Goal: Task Accomplishment & Management: Complete application form

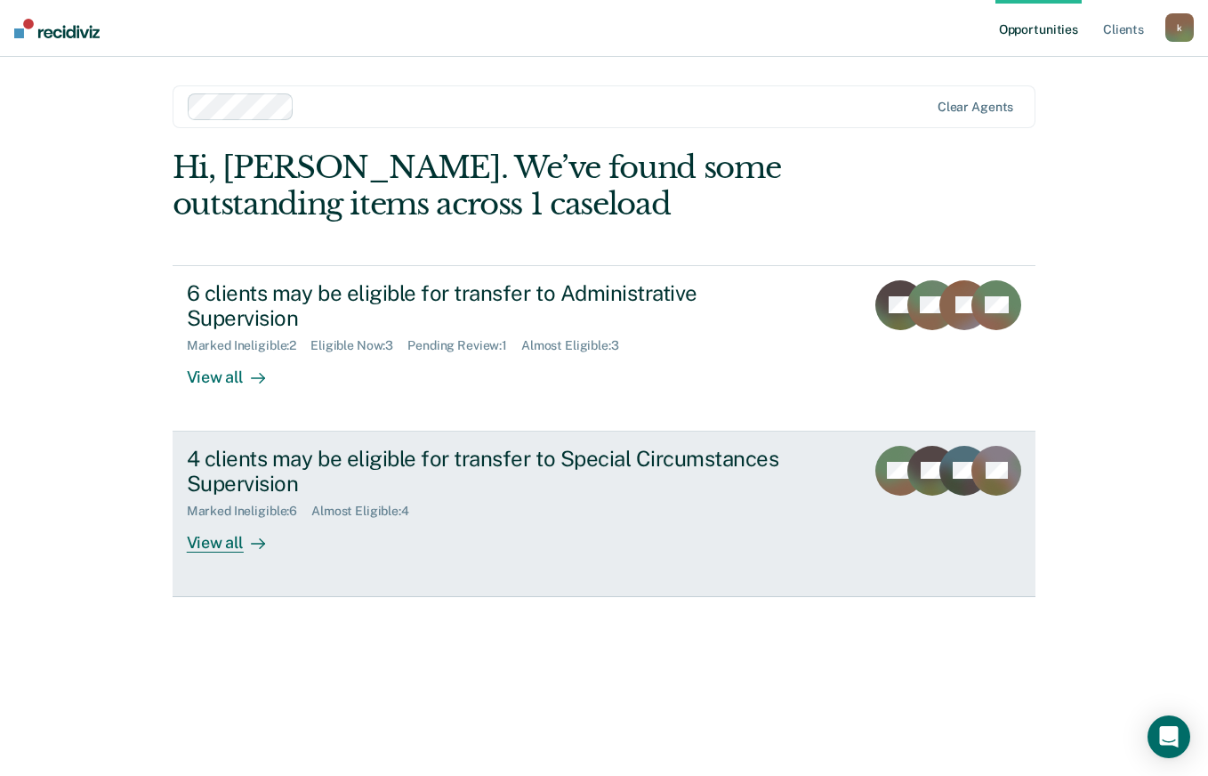
click at [500, 469] on div "4 clients may be eligible for transfer to Special Circumstances Supervision" at bounding box center [499, 472] width 624 height 52
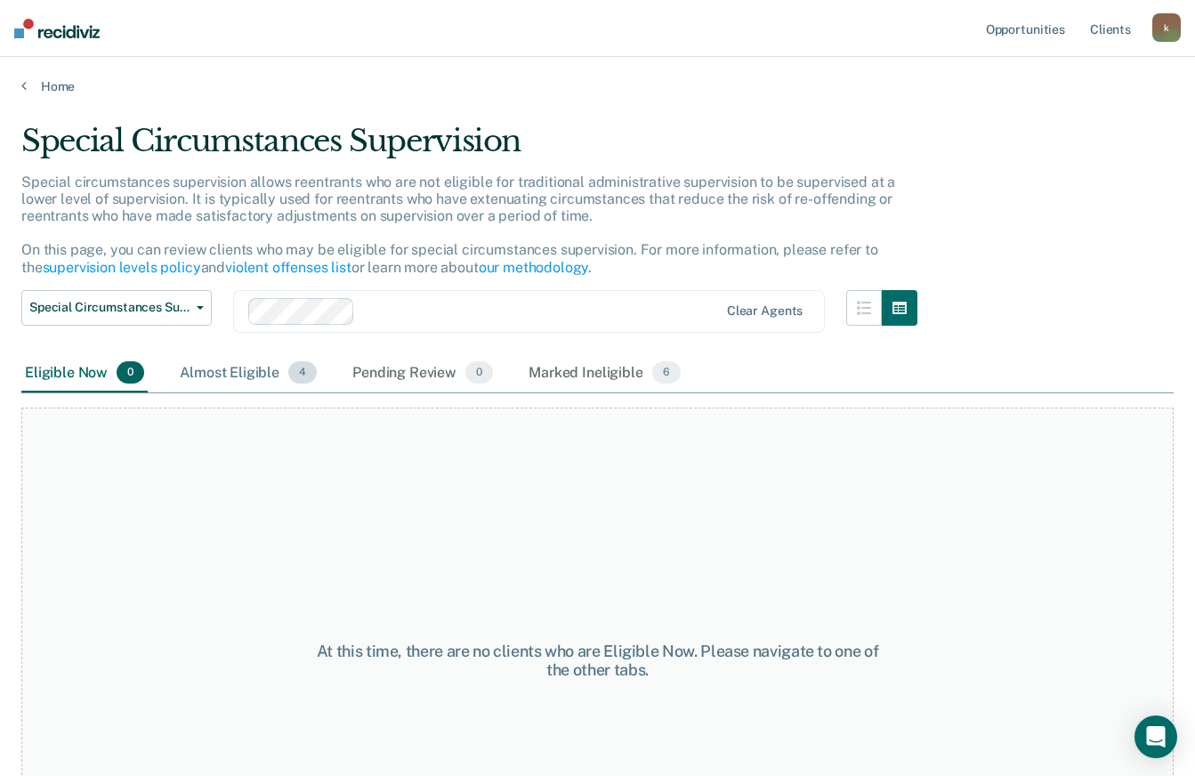
click at [242, 369] on div "Almost Eligible 4" at bounding box center [248, 373] width 144 height 39
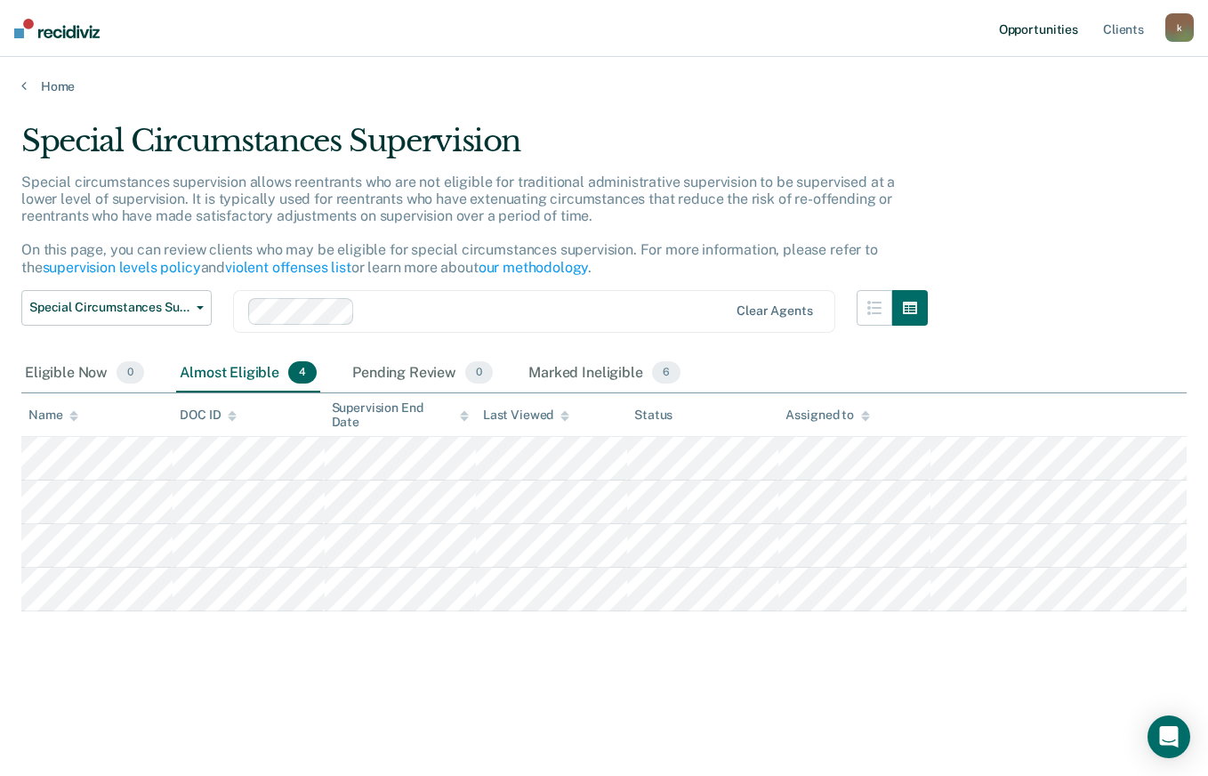
click at [1039, 30] on link "Opportunities" at bounding box center [1038, 28] width 86 height 57
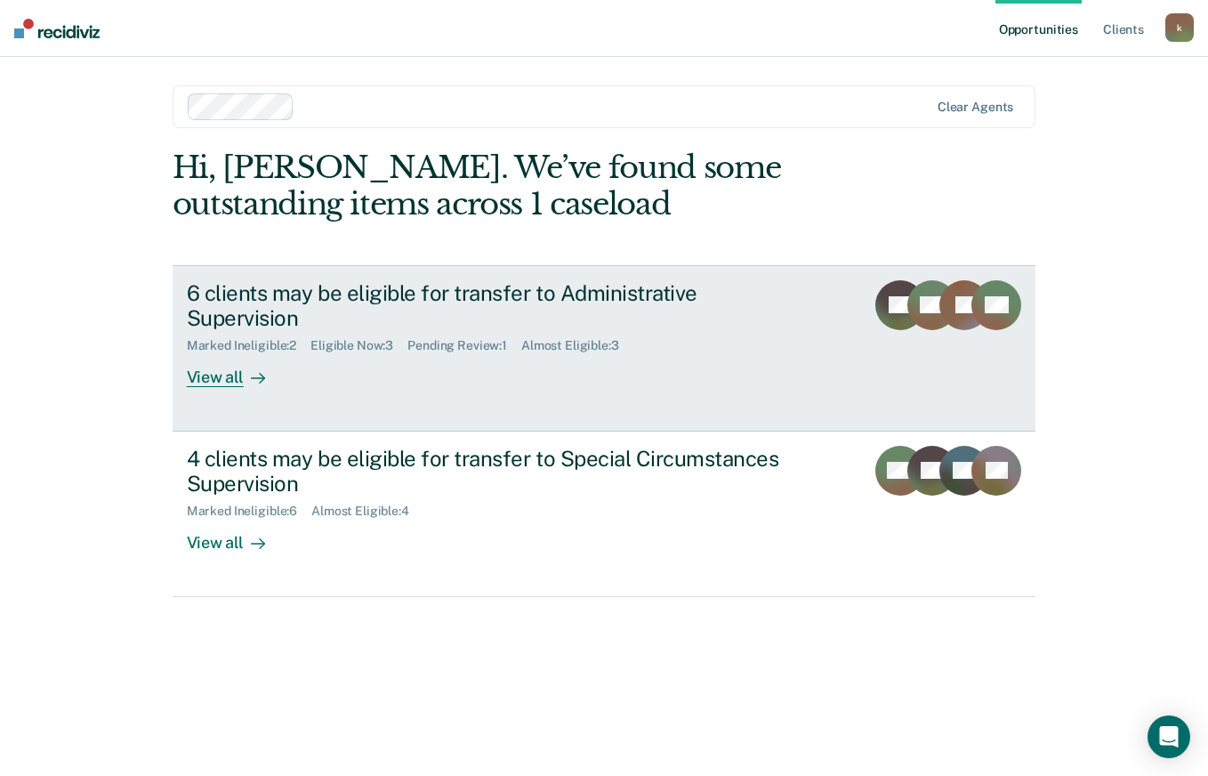
click at [461, 342] on div "6 clients may be eligible for transfer to Administrative Supervision Marked Ine…" at bounding box center [520, 334] width 667 height 108
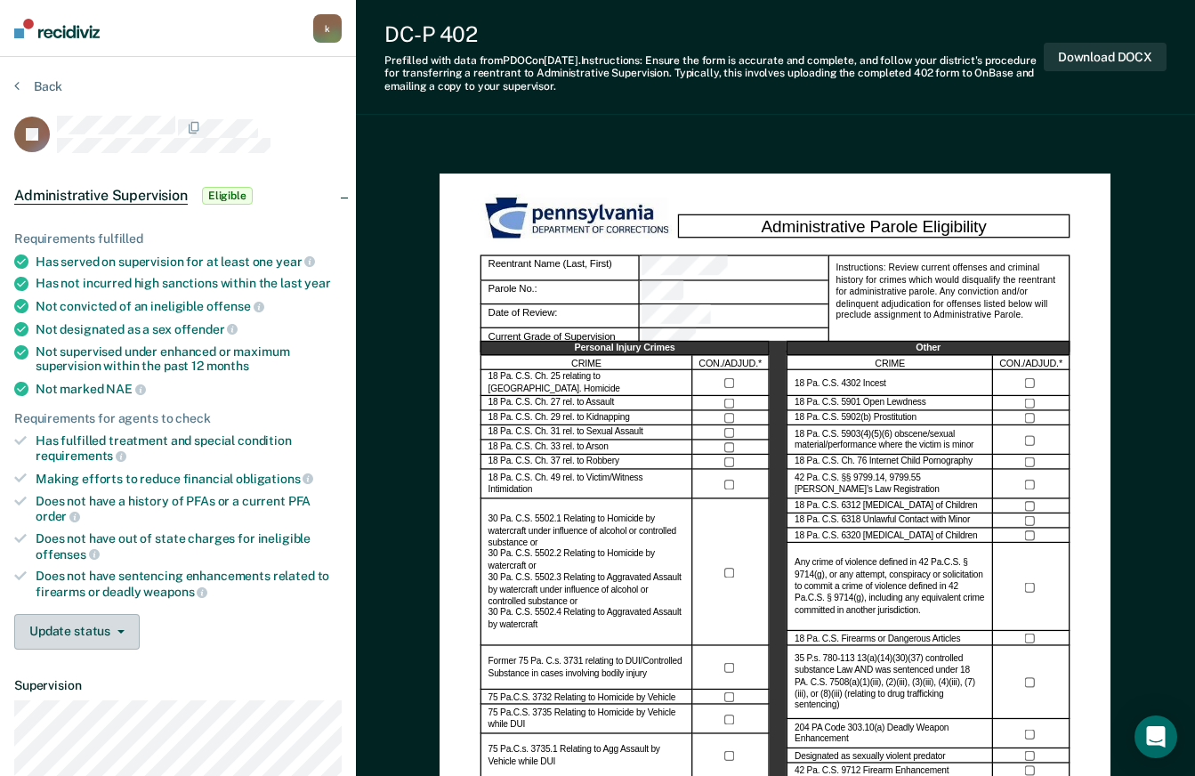
click at [100, 637] on button "Update status" at bounding box center [76, 632] width 125 height 36
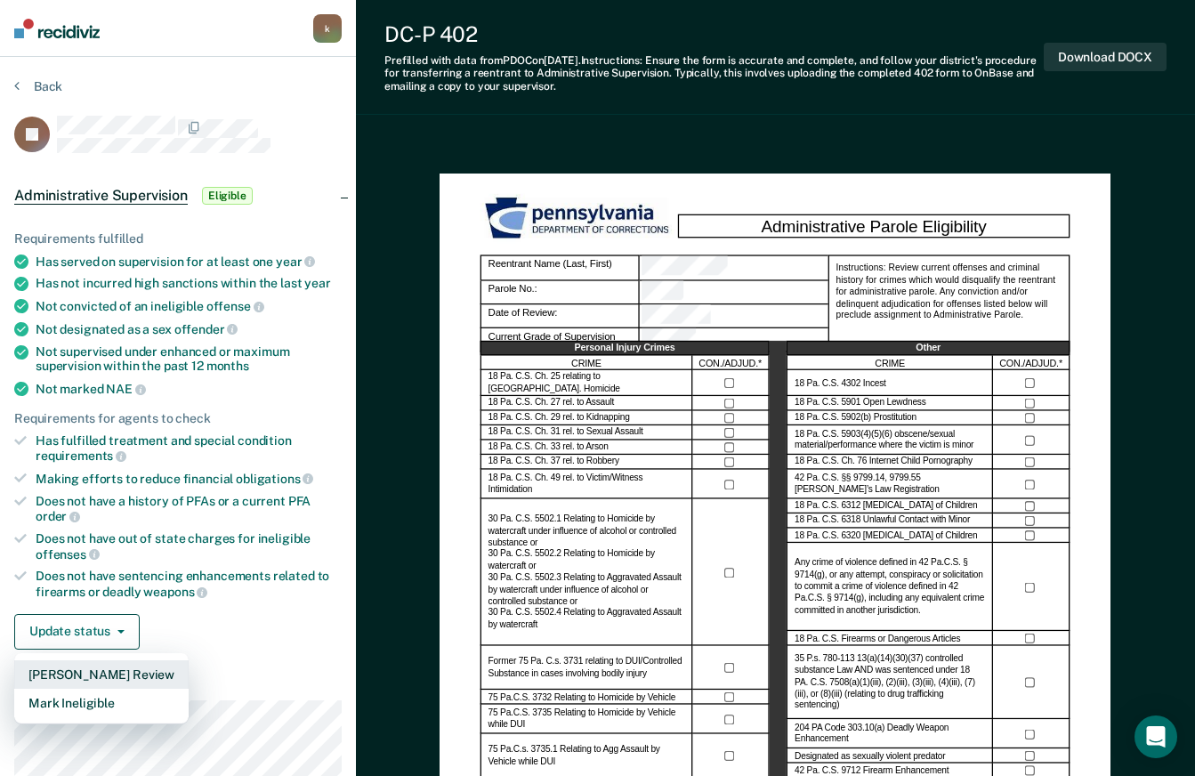
click at [108, 672] on button "[PERSON_NAME] Review" at bounding box center [101, 674] width 174 height 28
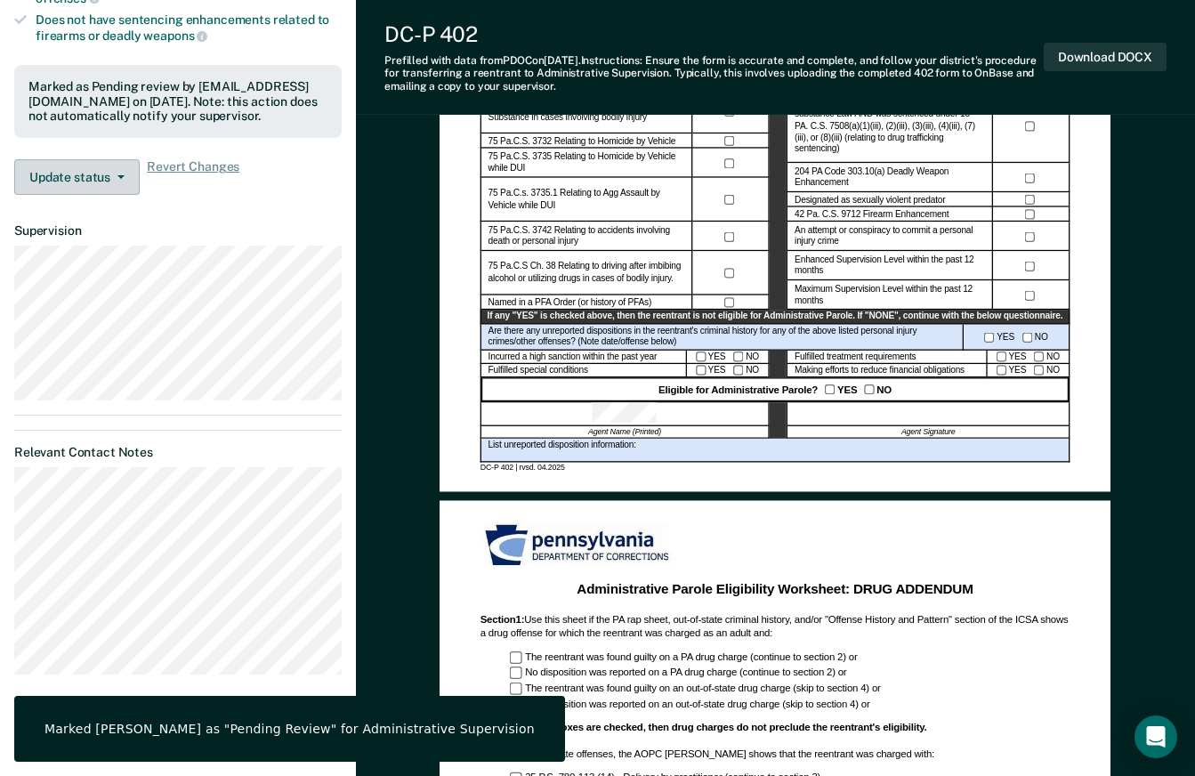
scroll to position [889, 0]
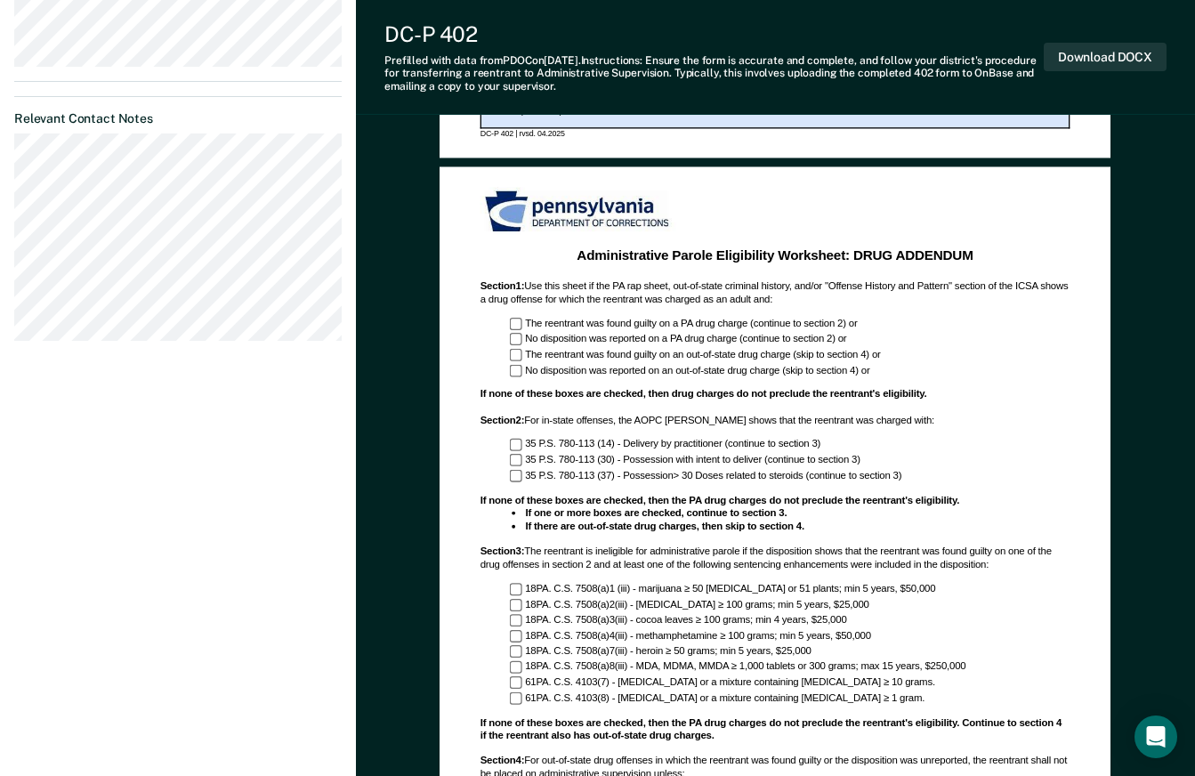
click at [109, 447] on div "[EMAIL_ADDRESS][DOMAIN_NAME] k Profile How it works Log Out Back JA Administrat…" at bounding box center [178, 104] width 356 height 1987
drag, startPoint x: 109, startPoint y: 447, endPoint x: 289, endPoint y: 554, distance: 209.0
click at [289, 554] on div "[EMAIL_ADDRESS][DOMAIN_NAME] k Profile How it works Log Out Back JA Administrat…" at bounding box center [178, 104] width 356 height 1987
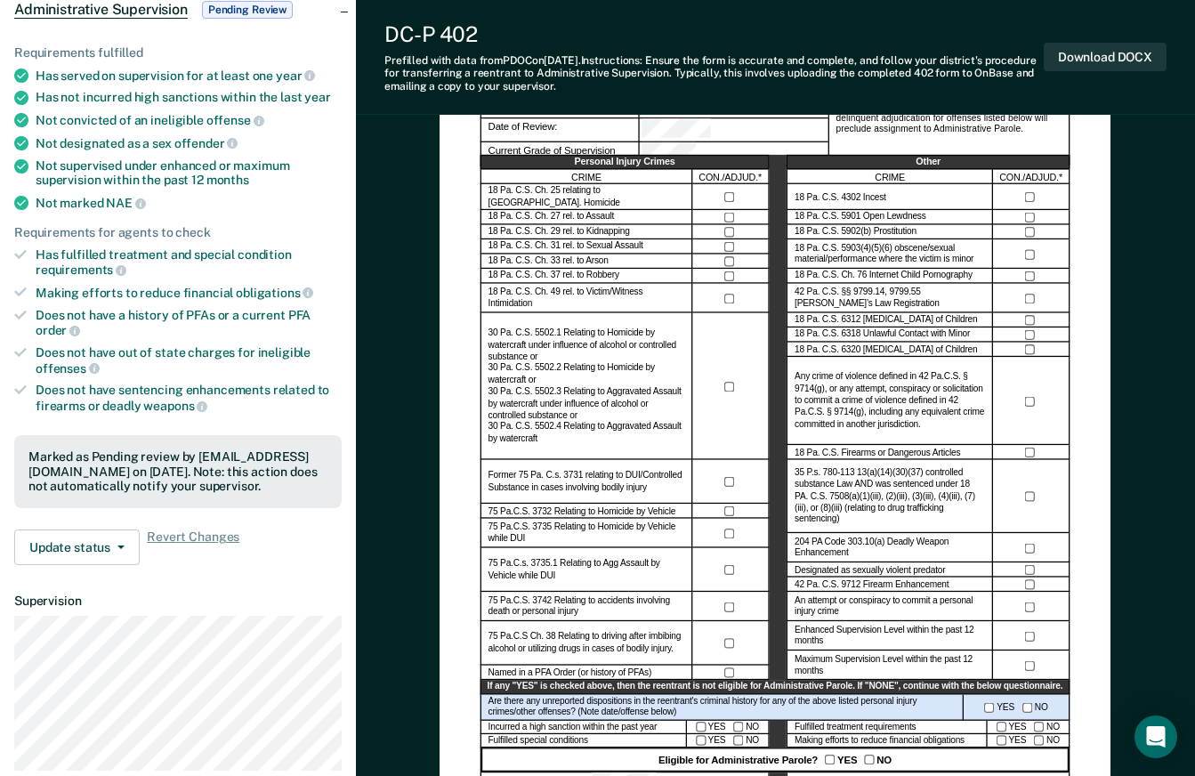
scroll to position [356, 0]
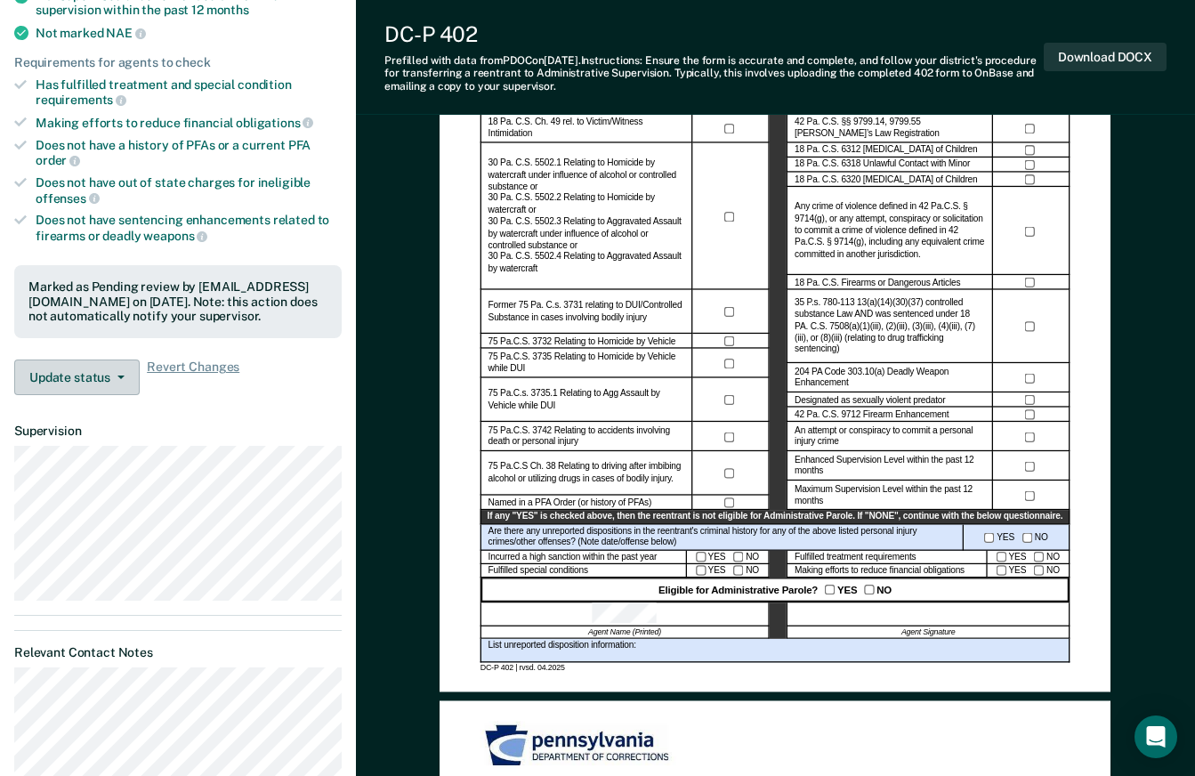
click at [132, 374] on button "Update status" at bounding box center [76, 377] width 125 height 36
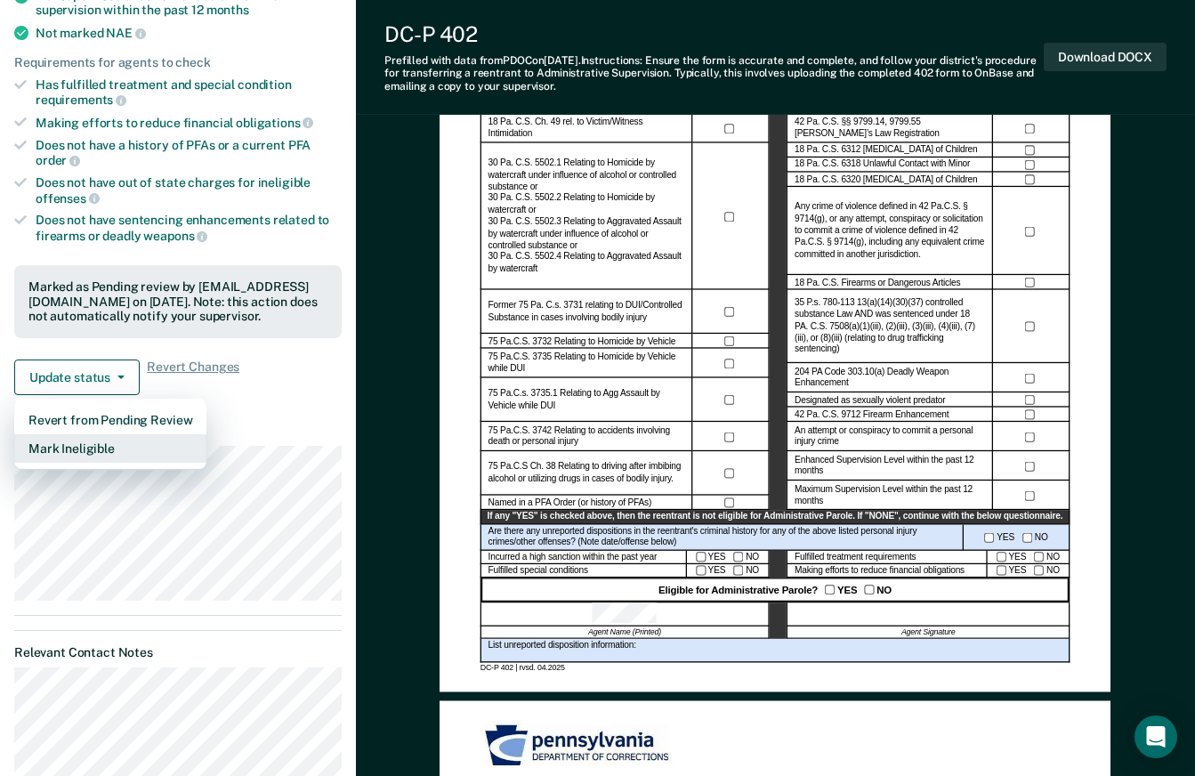
click at [104, 444] on button "Mark Ineligible" at bounding box center [110, 448] width 192 height 28
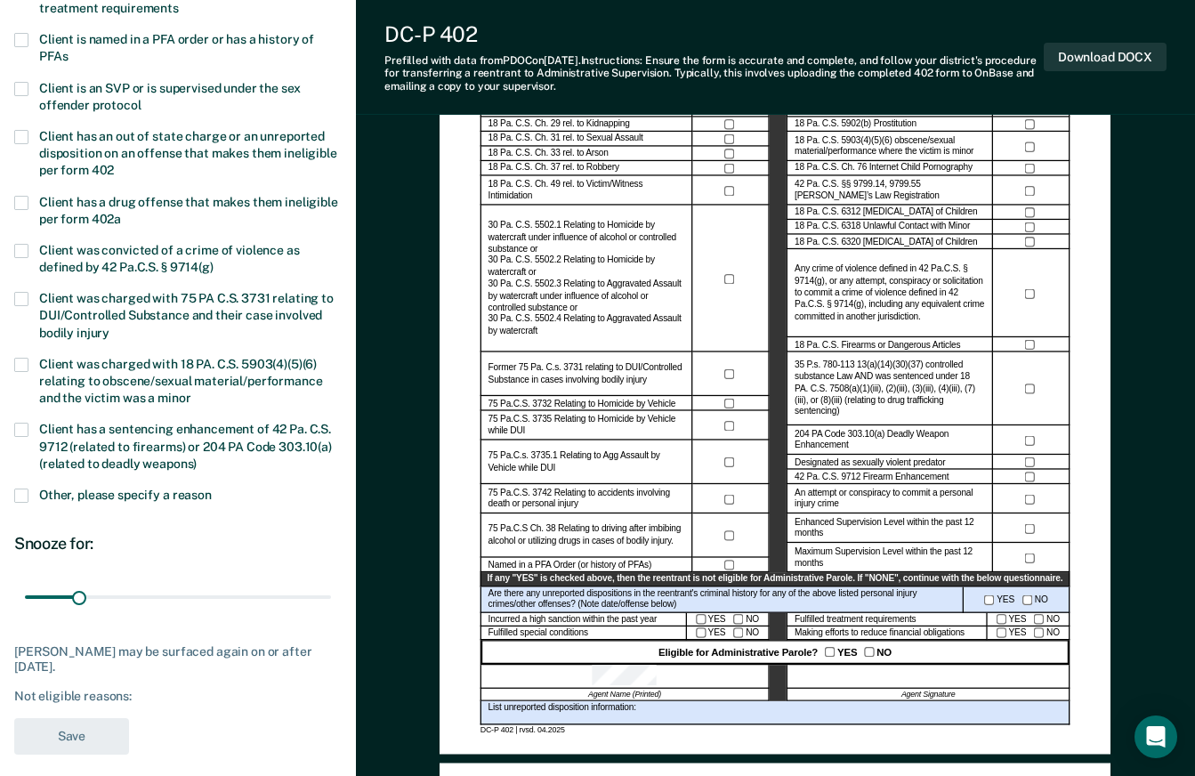
scroll to position [178, 0]
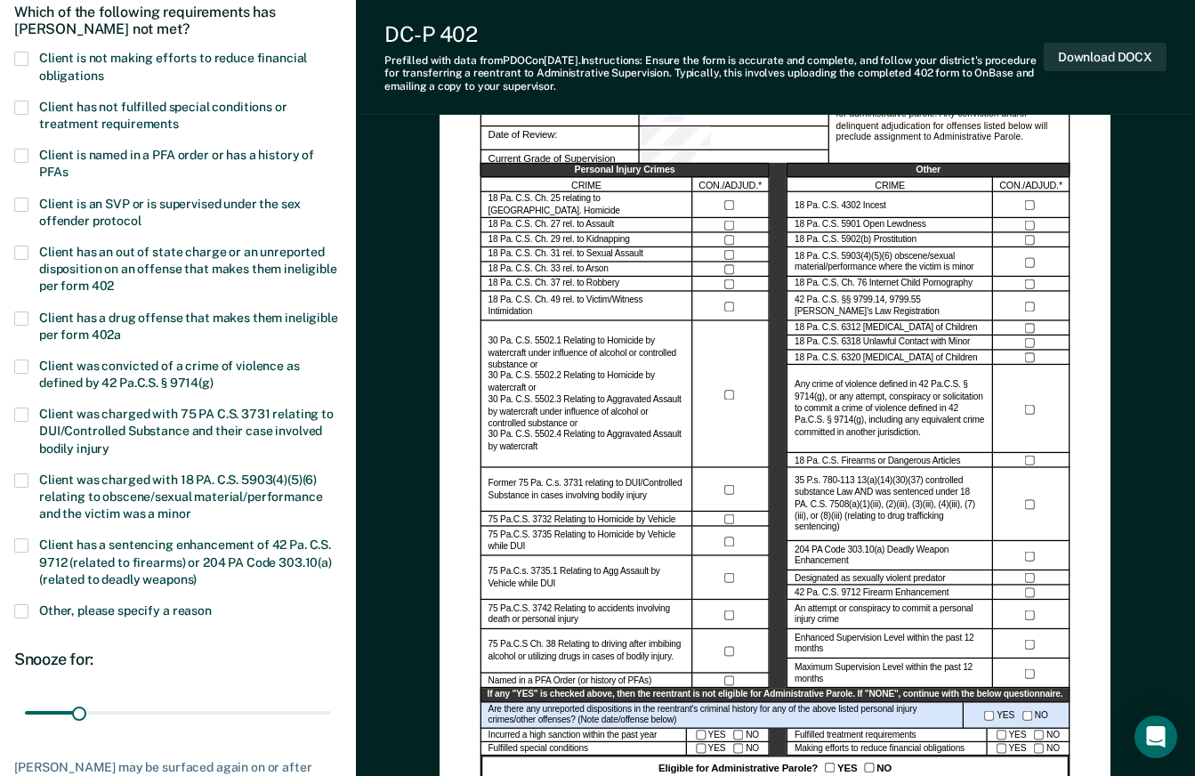
click at [21, 106] on span at bounding box center [21, 108] width 14 height 14
click at [179, 117] on input "Client has not fulfilled special conditions or treatment requirements" at bounding box center [179, 117] width 0 height 0
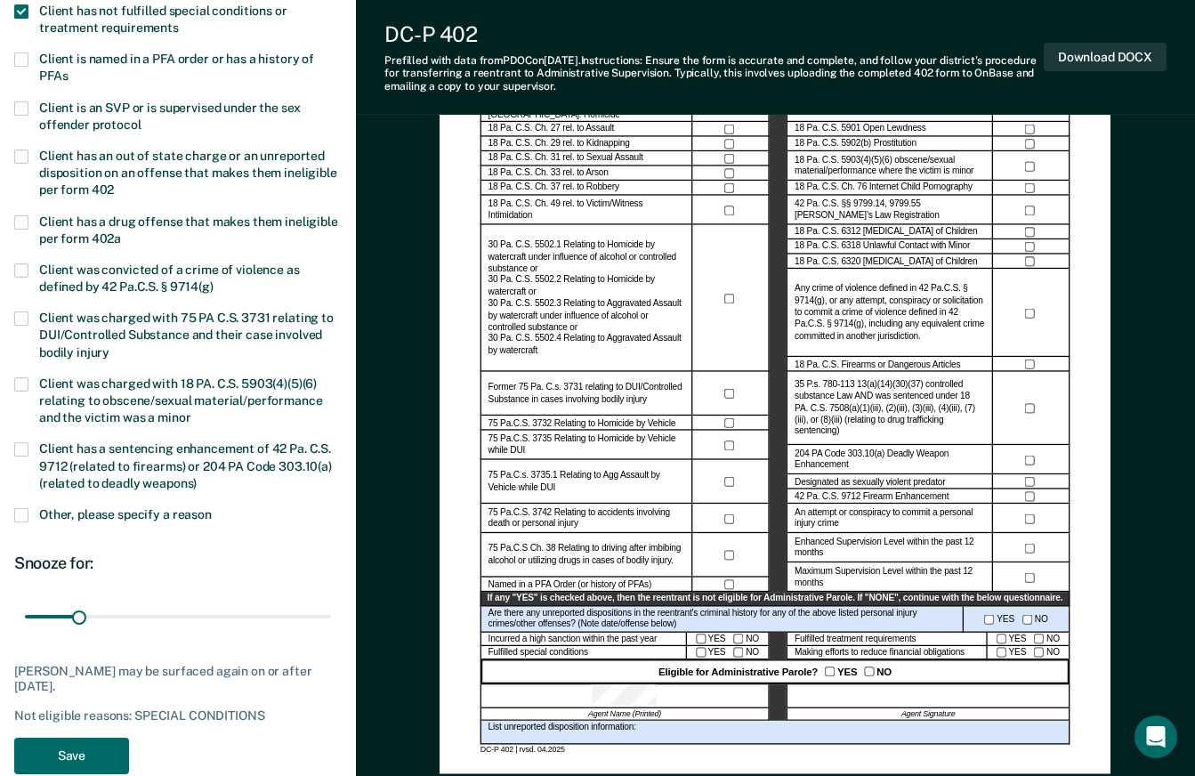
scroll to position [445, 0]
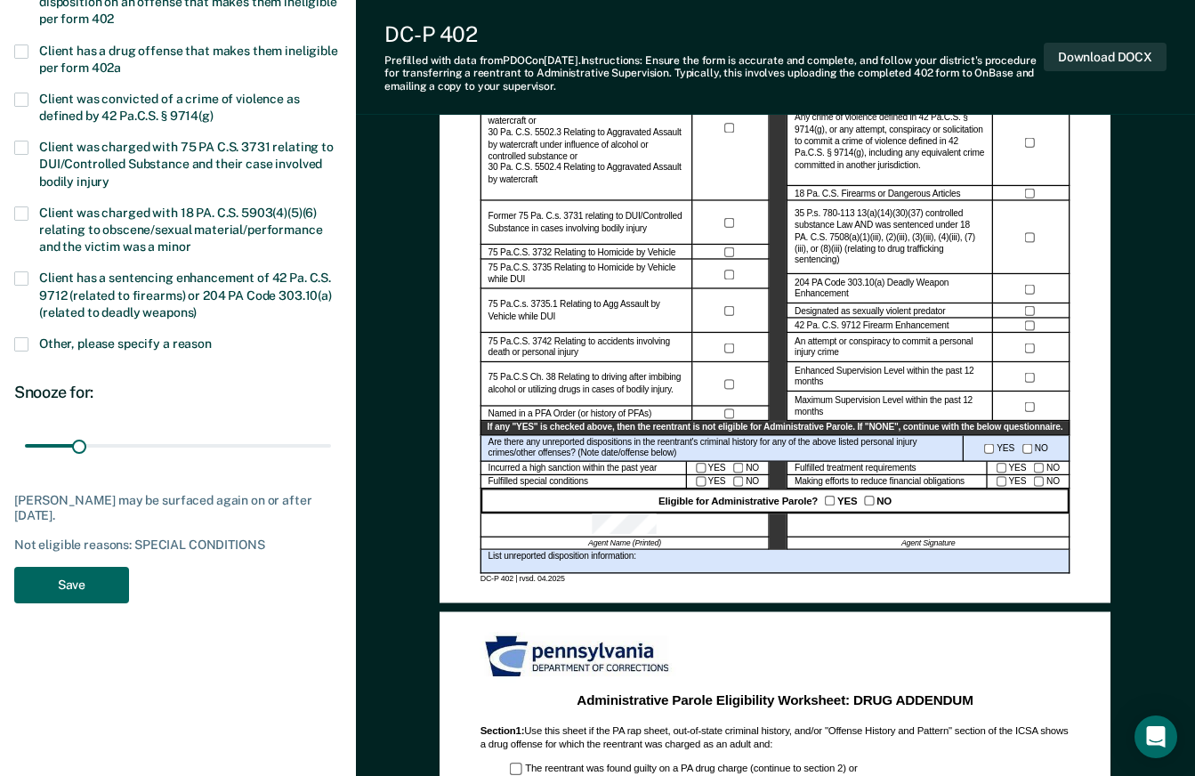
click at [89, 588] on button "Save" at bounding box center [71, 585] width 115 height 36
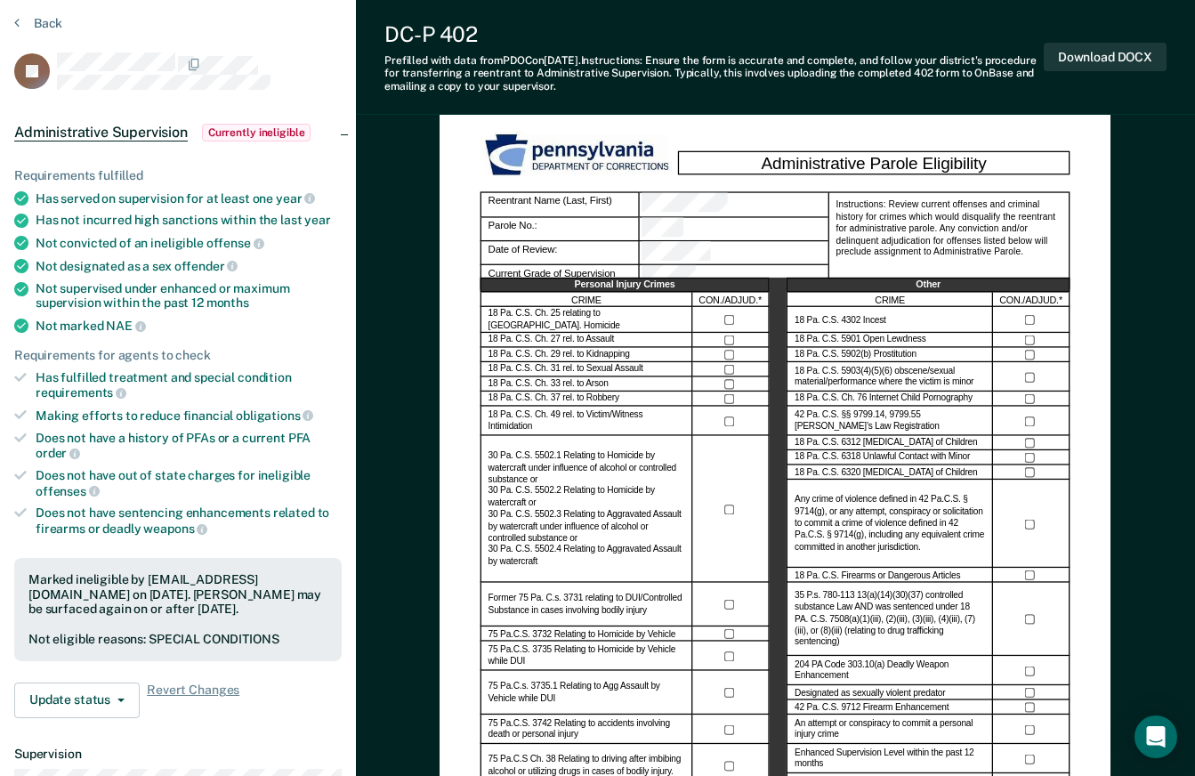
scroll to position [0, 0]
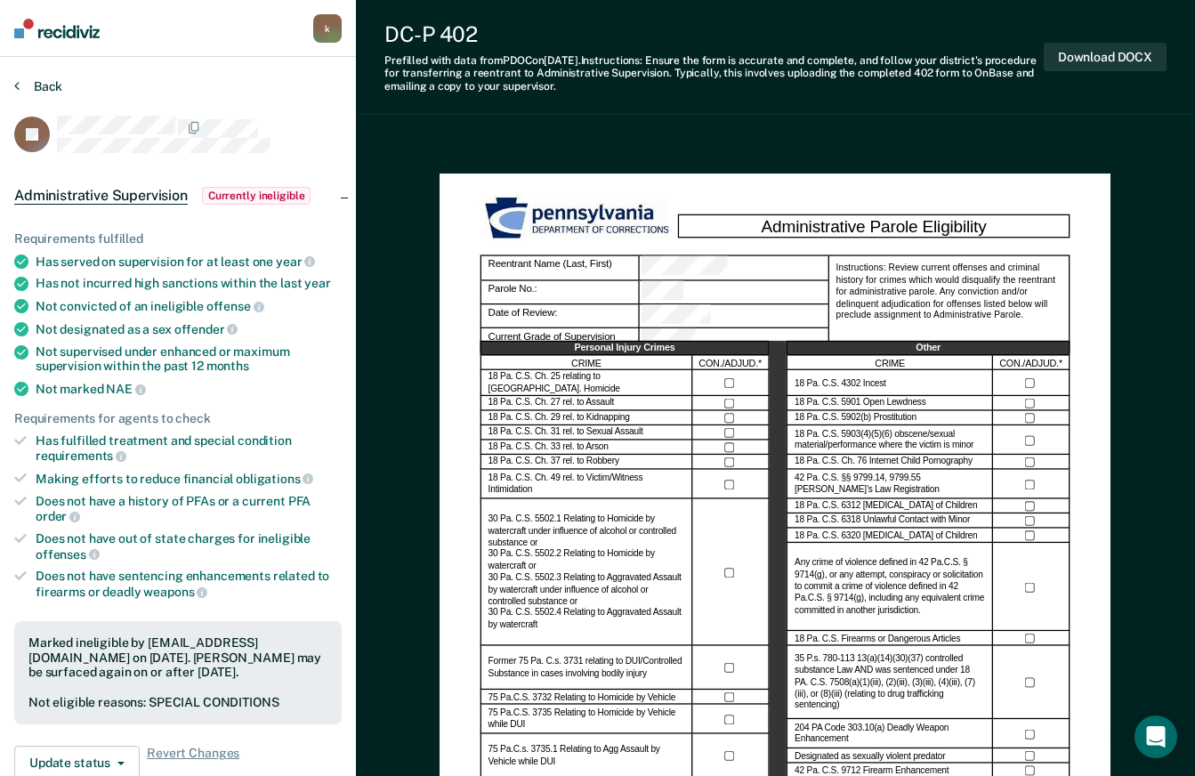
click at [44, 86] on button "Back" at bounding box center [38, 86] width 48 height 16
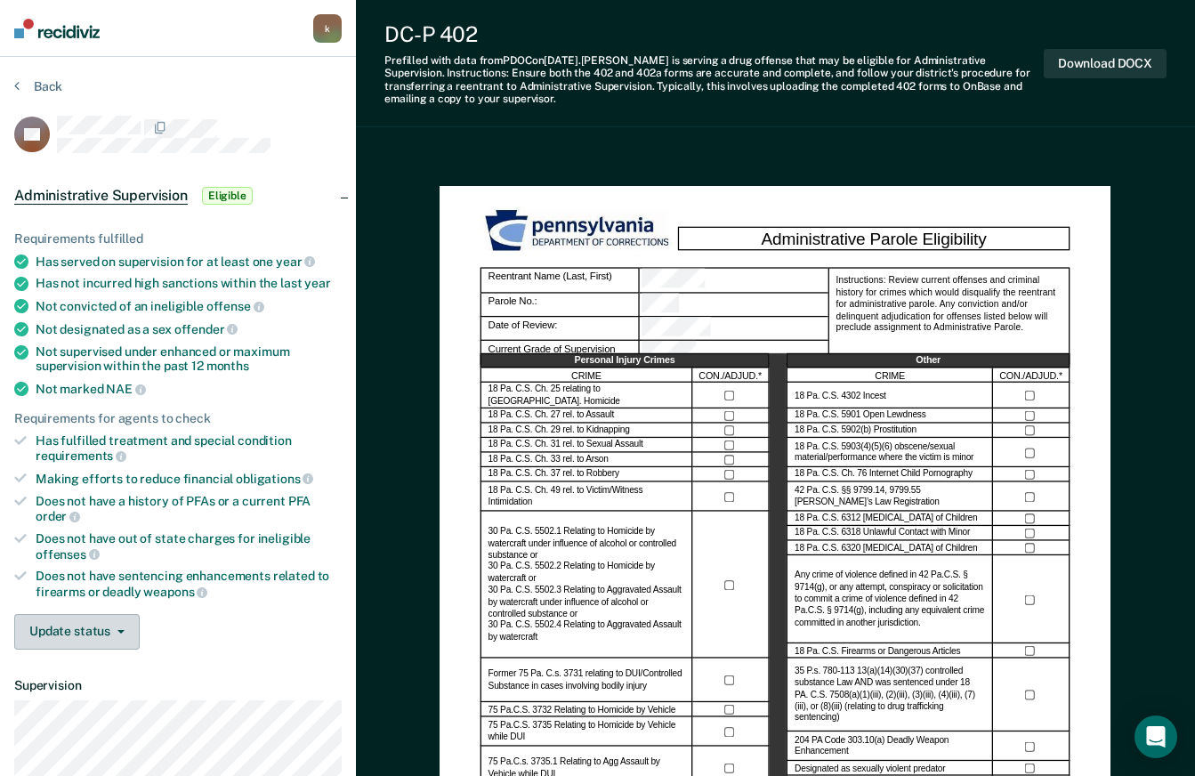
click at [118, 632] on button "Update status" at bounding box center [76, 632] width 125 height 36
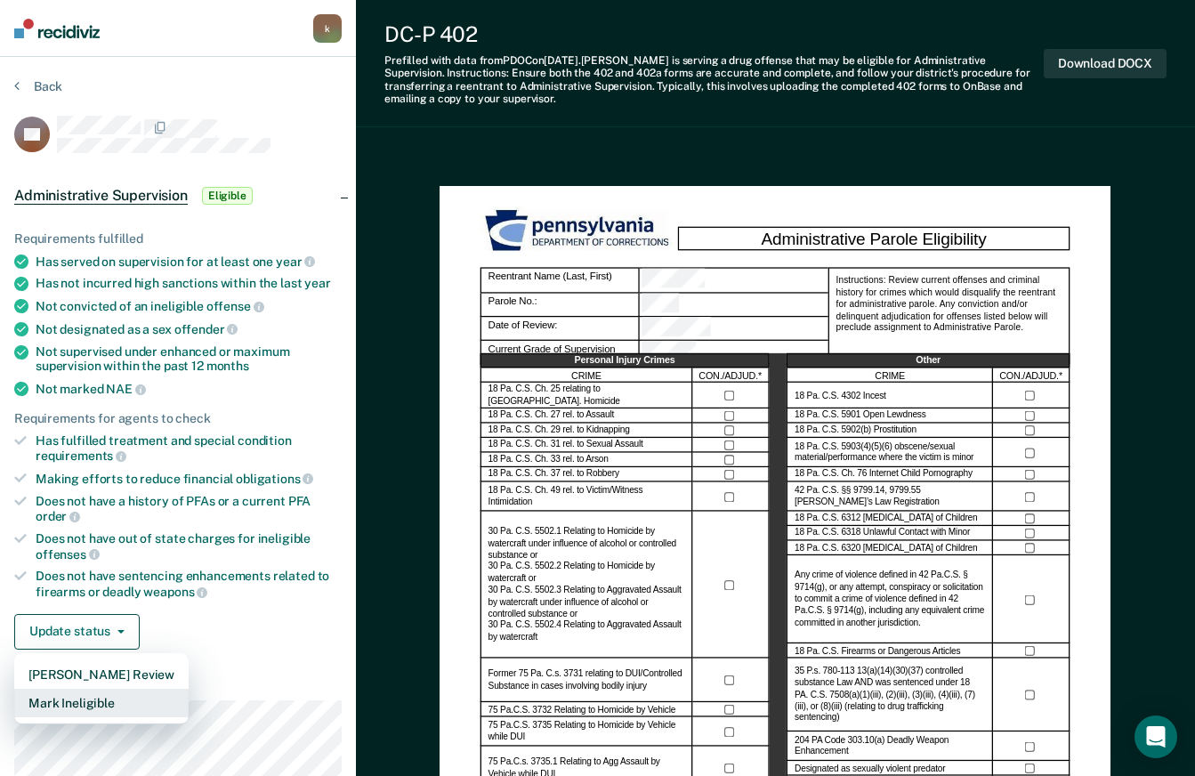
click at [94, 704] on button "Mark Ineligible" at bounding box center [101, 702] width 174 height 28
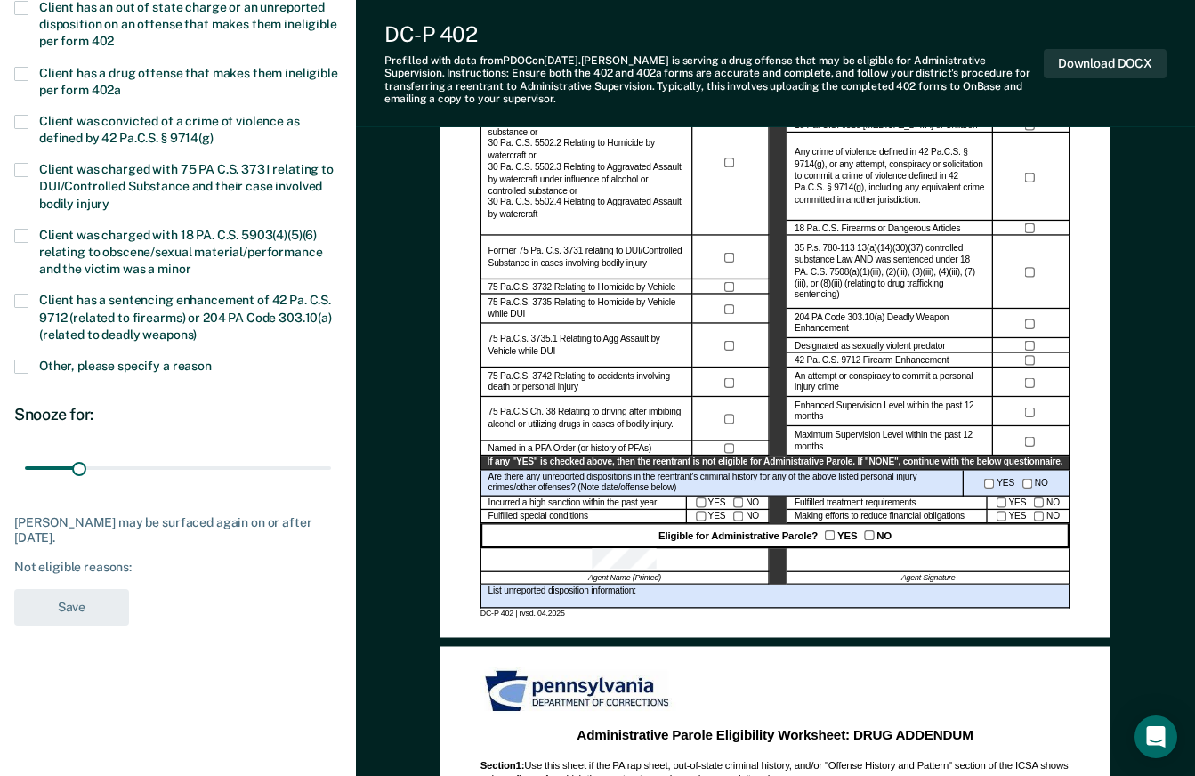
scroll to position [445, 0]
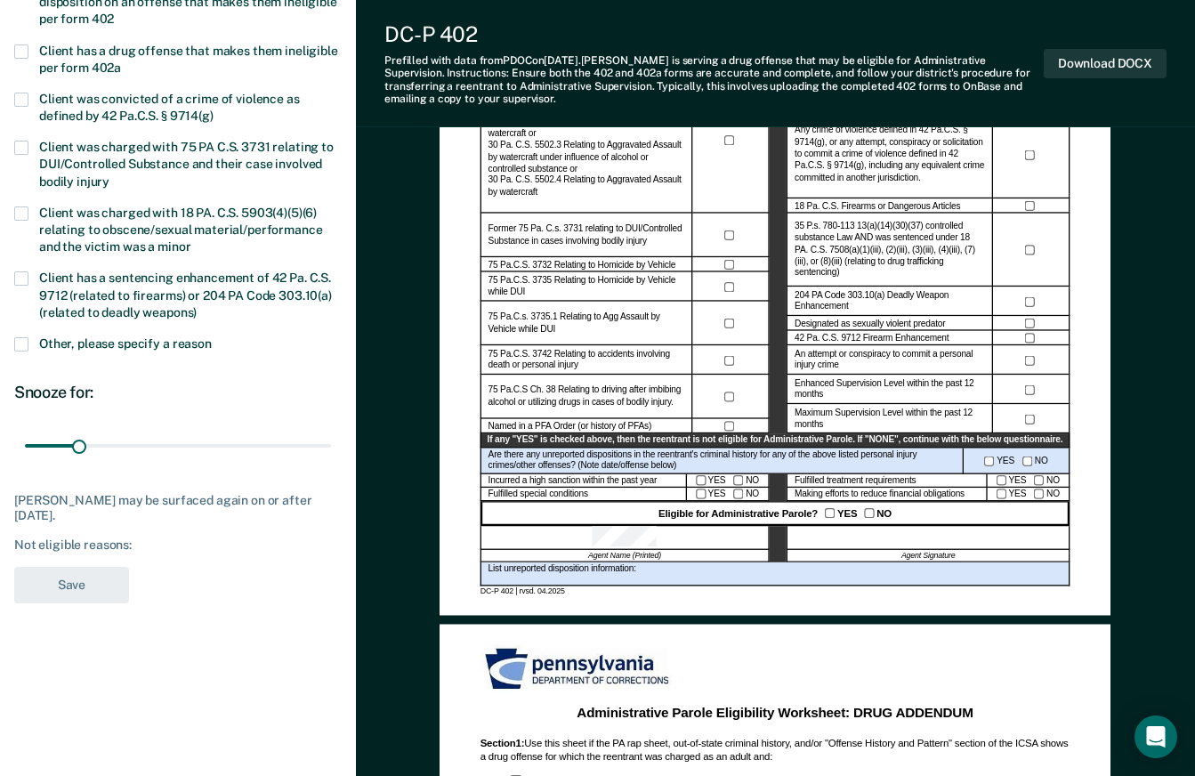
click at [20, 340] on span at bounding box center [21, 344] width 14 height 14
click at [212, 337] on input "Other, please specify a reason" at bounding box center [212, 337] width 0 height 0
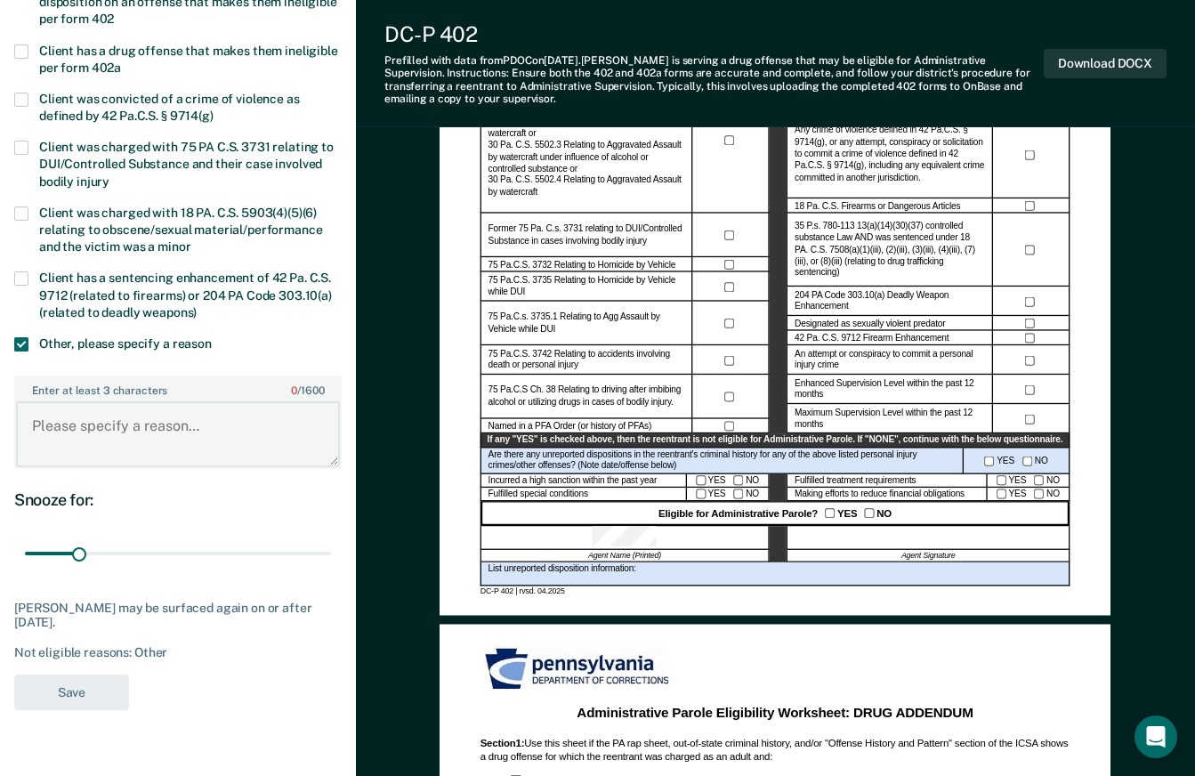
click at [101, 436] on textarea "Enter at least 3 characters 0 / 1600" at bounding box center [178, 434] width 324 height 66
type textarea "Not employed, out of state case"
click at [75, 688] on button "Save" at bounding box center [71, 692] width 115 height 36
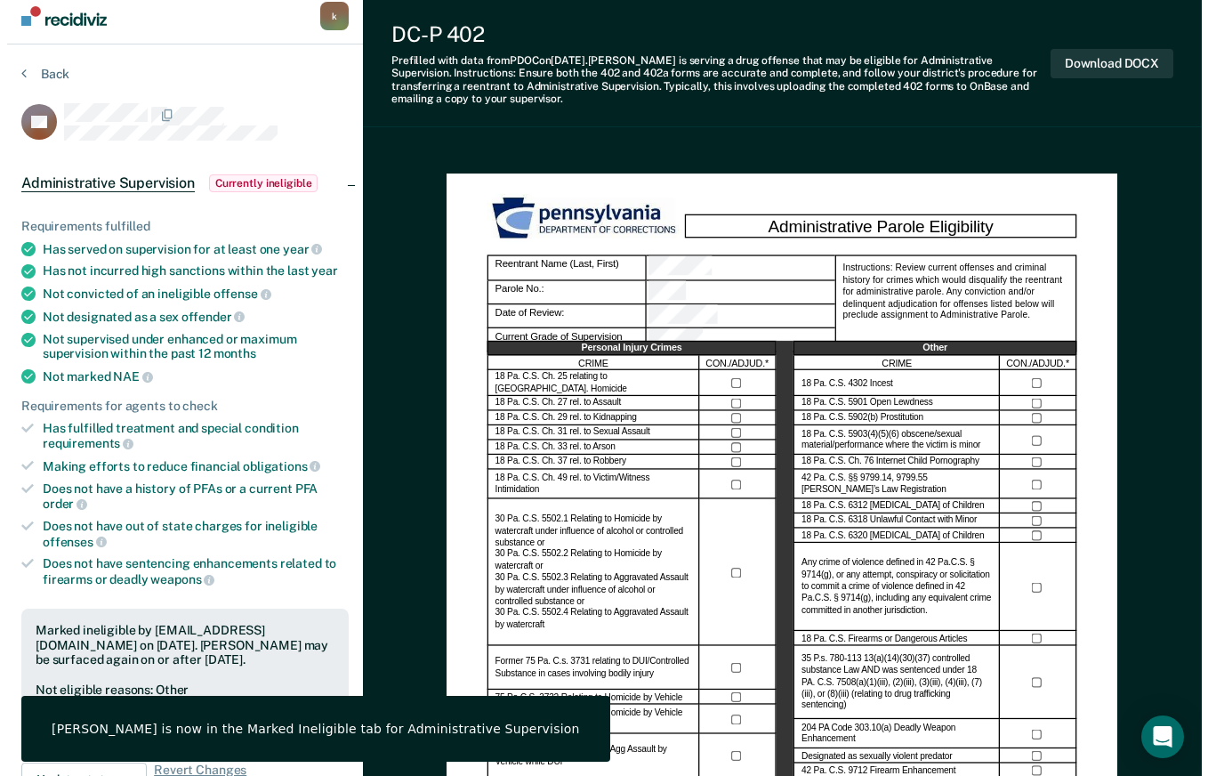
scroll to position [0, 0]
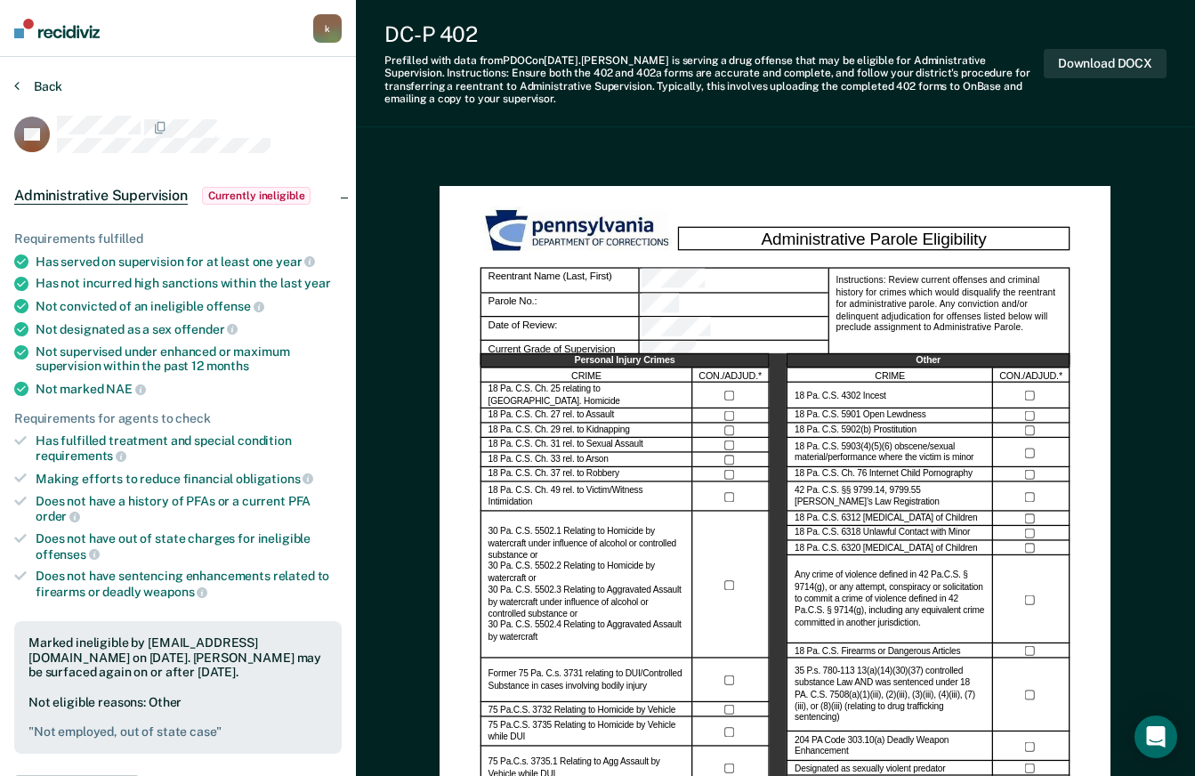
click at [35, 84] on button "Back" at bounding box center [38, 86] width 48 height 16
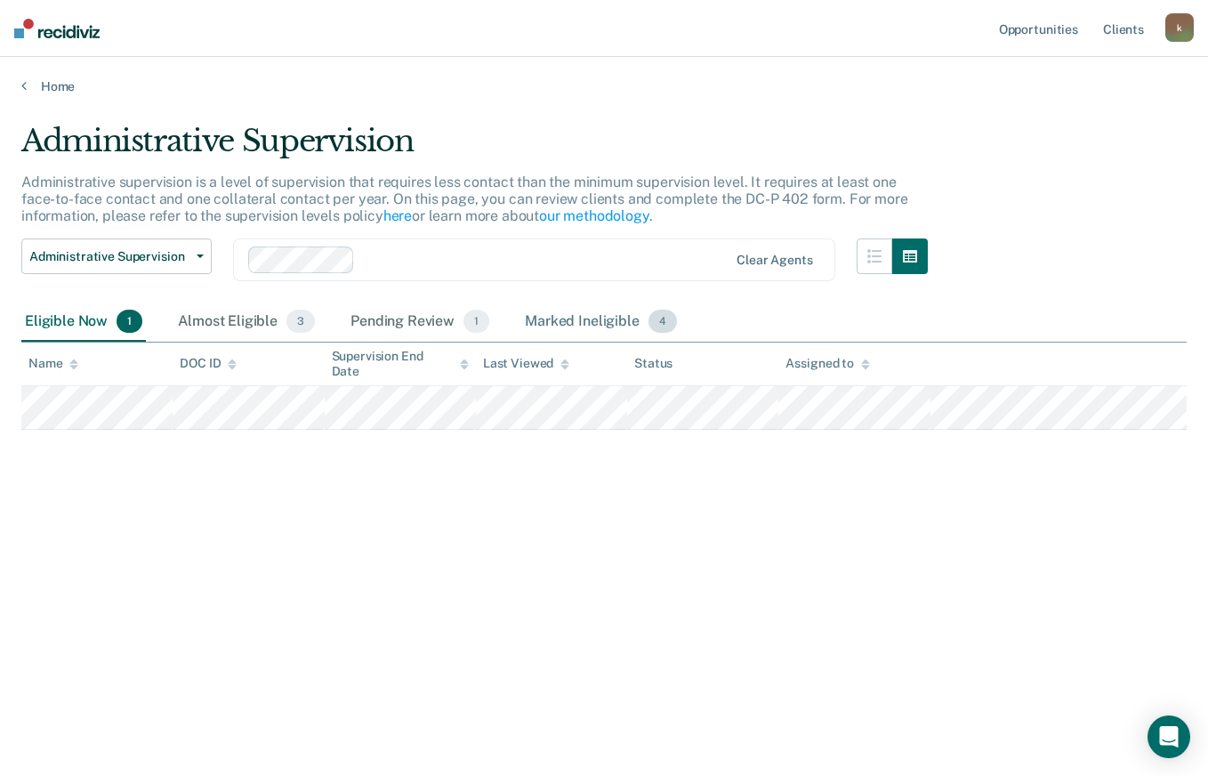
click at [601, 321] on div "Marked Ineligible 4" at bounding box center [600, 321] width 159 height 39
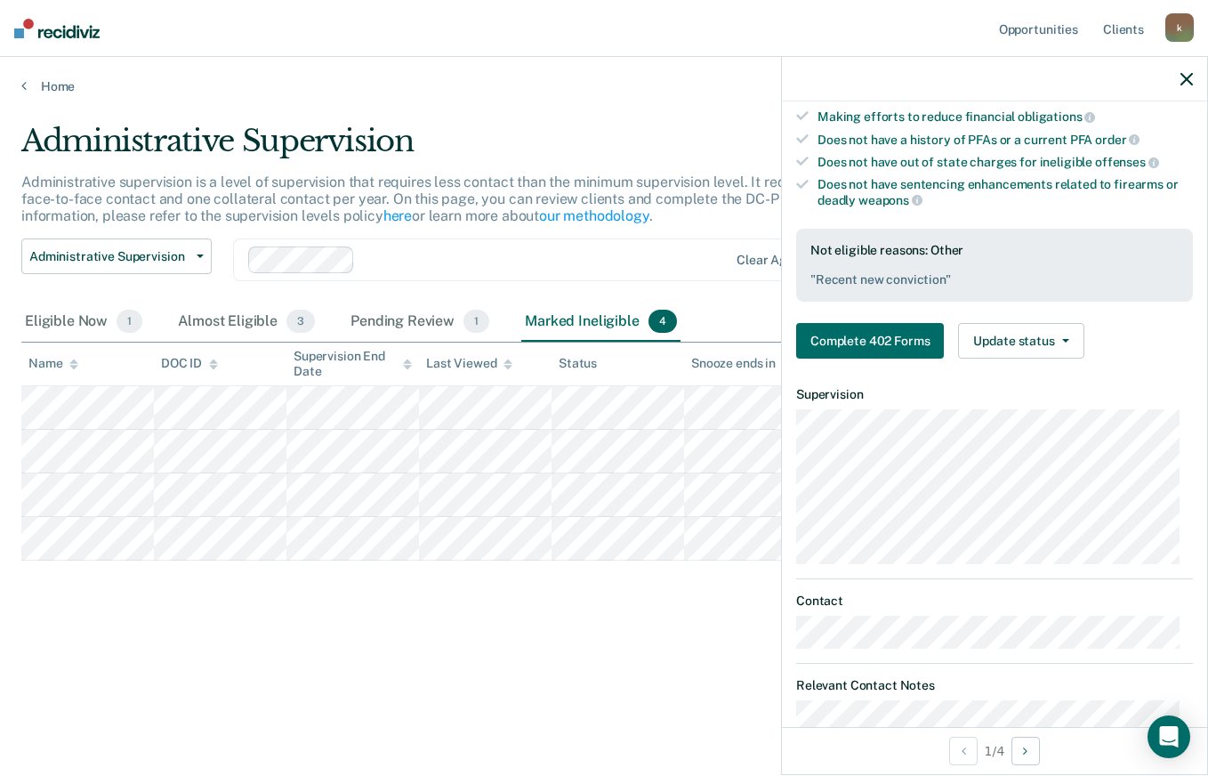
scroll to position [356, 0]
click at [1033, 341] on button "Update status" at bounding box center [1020, 339] width 125 height 36
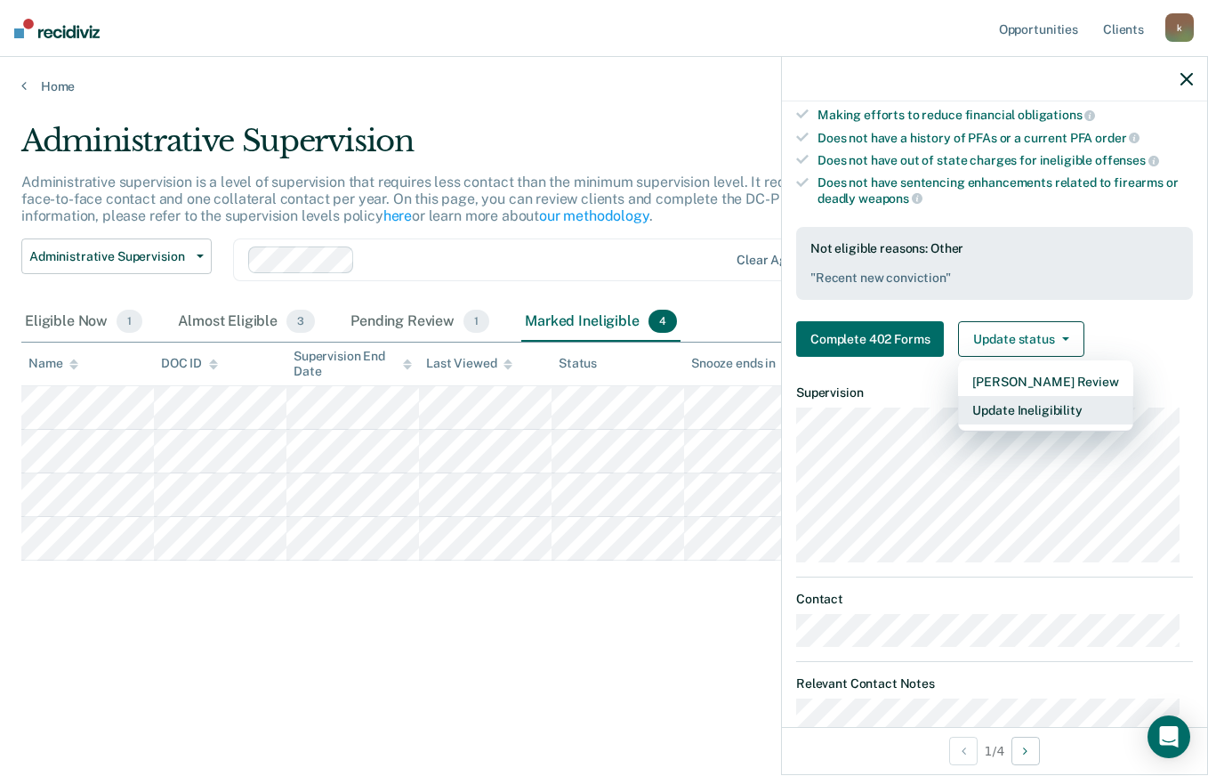
click at [1034, 407] on button "Update Ineligibility" at bounding box center [1045, 410] width 174 height 28
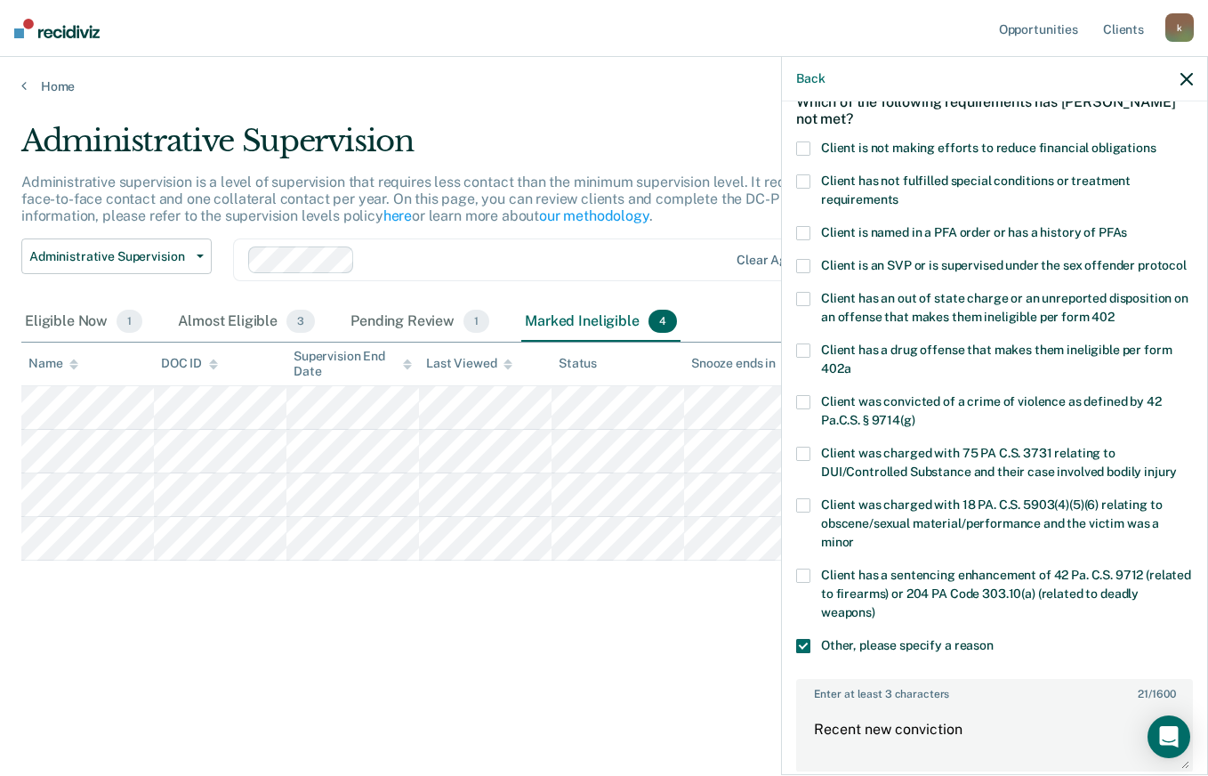
scroll to position [0, 0]
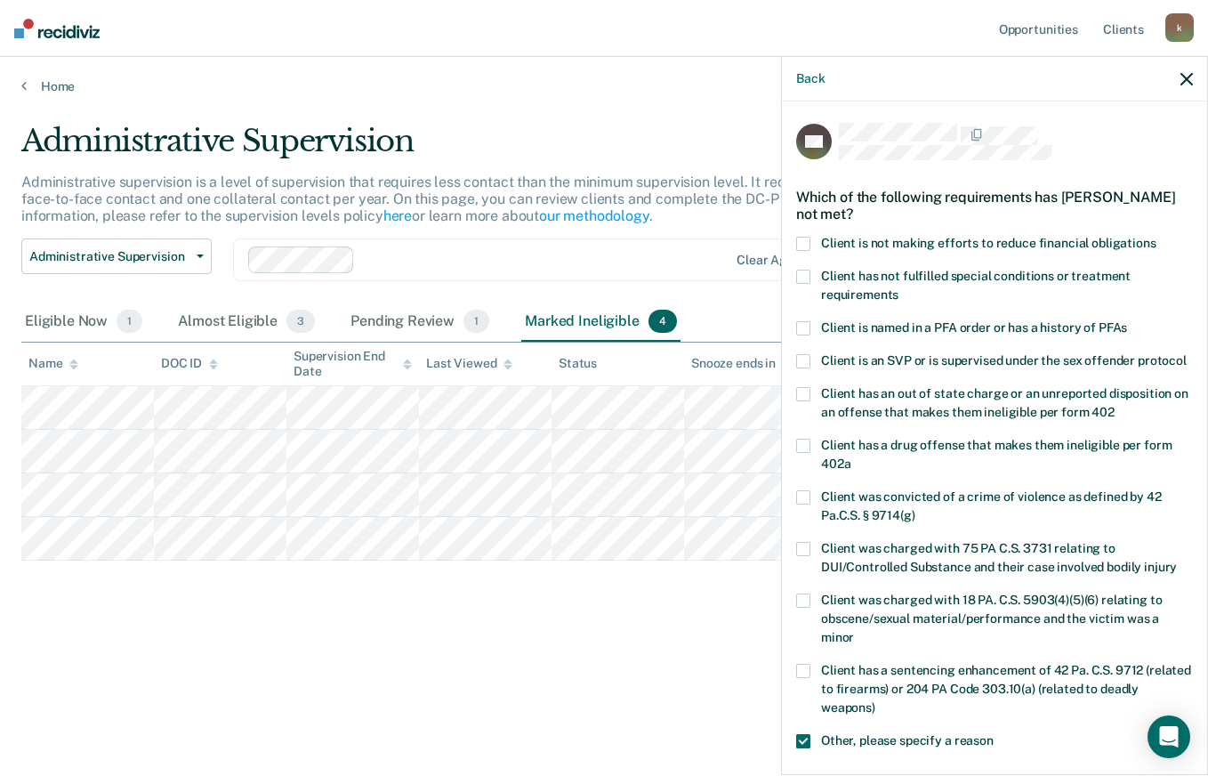
click at [801, 240] on span at bounding box center [803, 244] width 14 height 14
click at [1156, 237] on input "Client is not making efforts to reduce financial obligations" at bounding box center [1156, 237] width 0 height 0
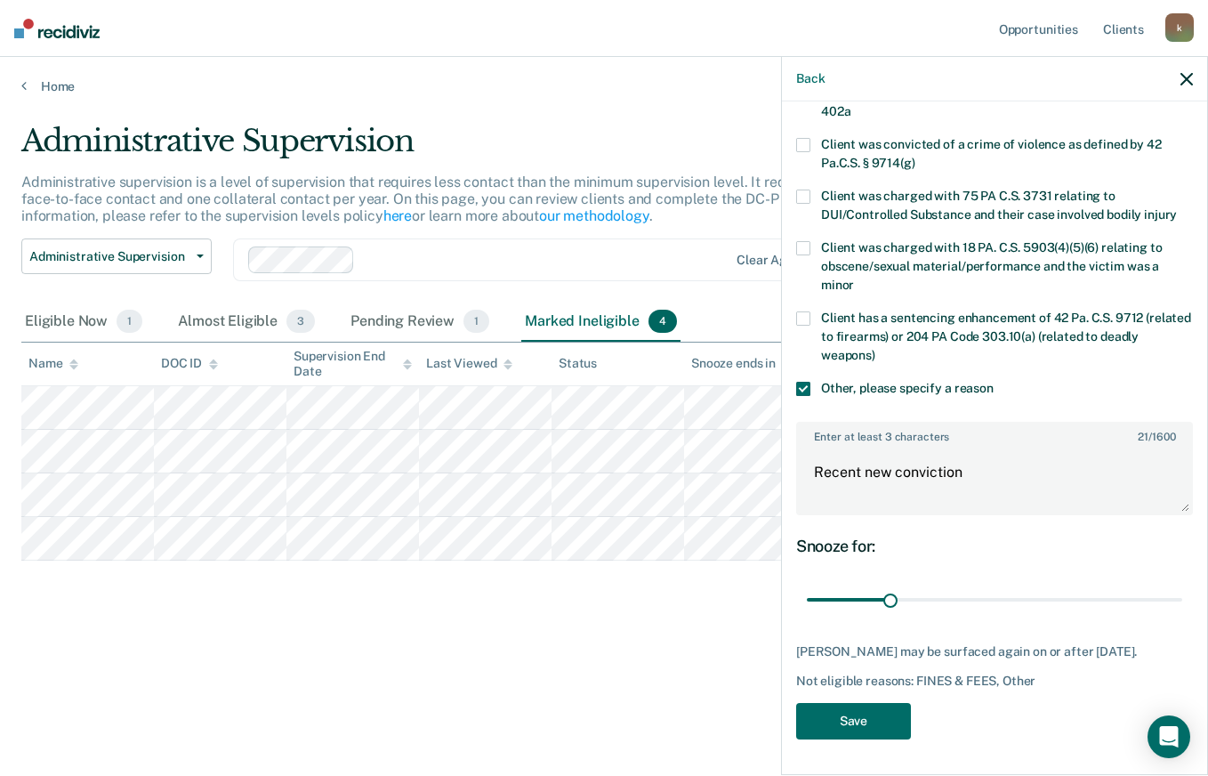
scroll to position [384, 0]
click at [850, 715] on button "Save" at bounding box center [853, 721] width 115 height 36
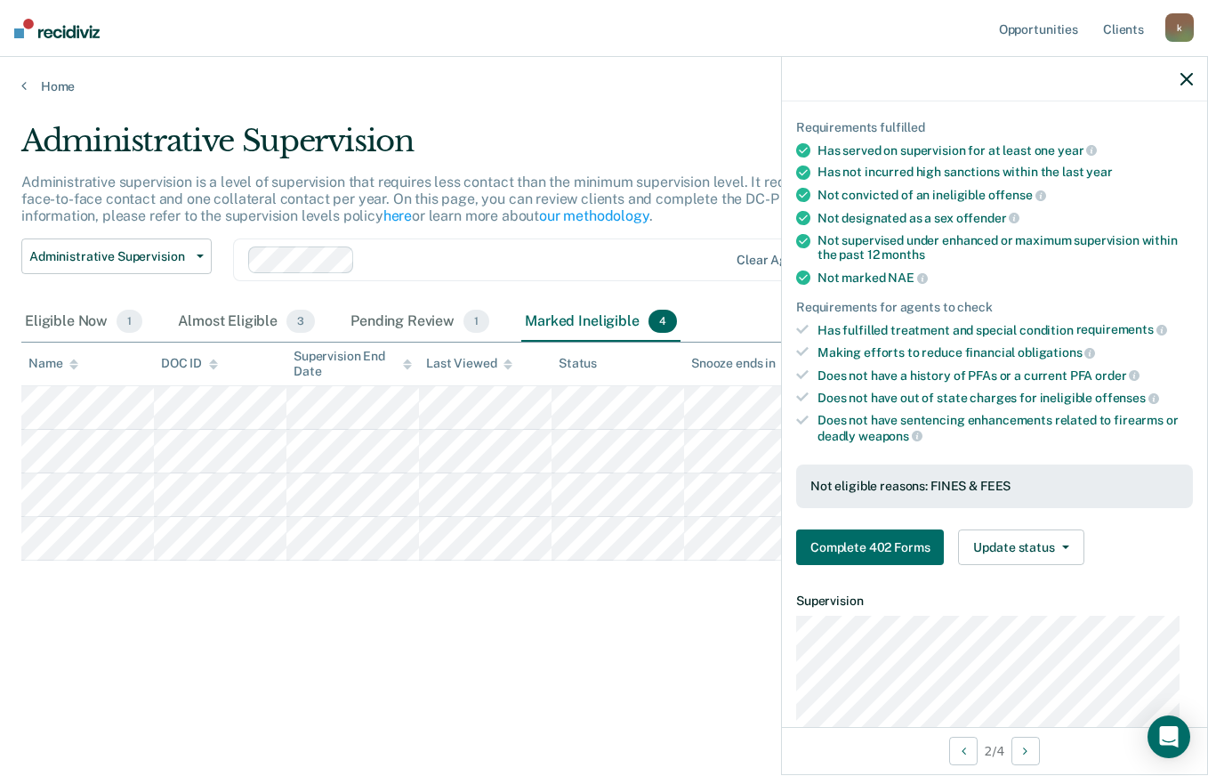
scroll to position [28, 0]
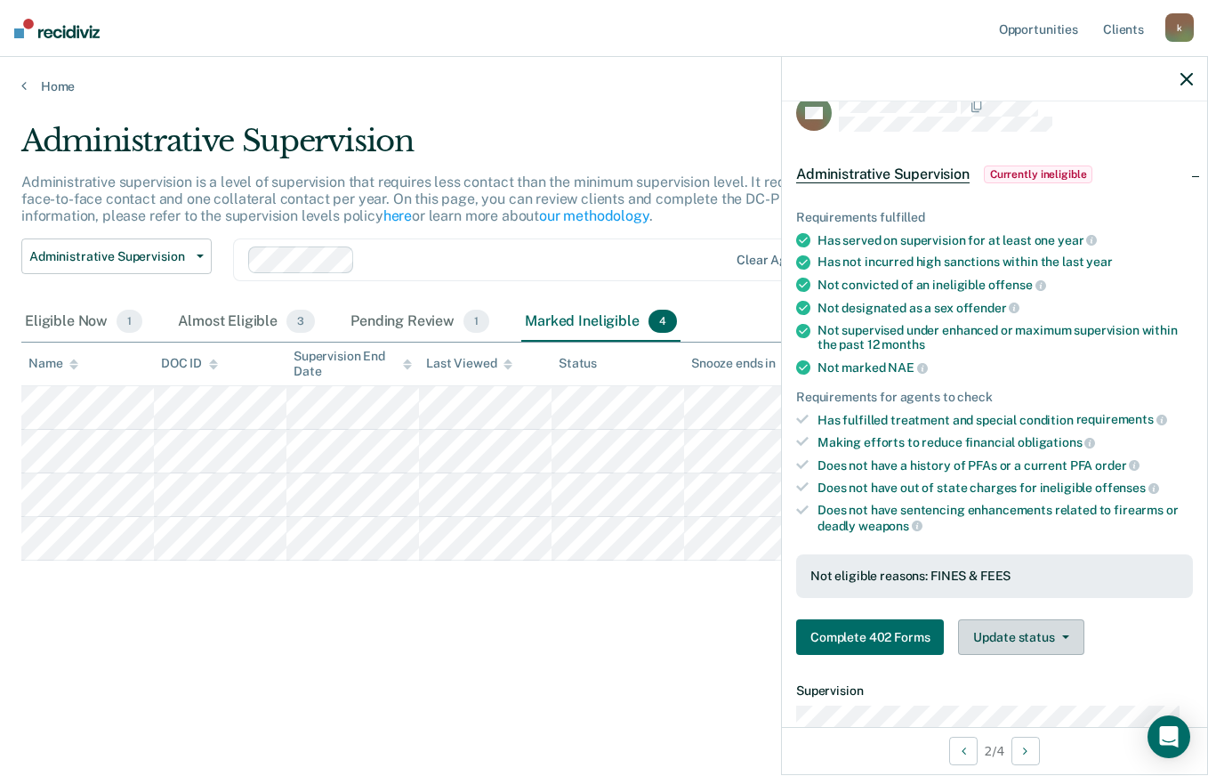
click at [1028, 638] on button "Update status" at bounding box center [1020, 637] width 125 height 36
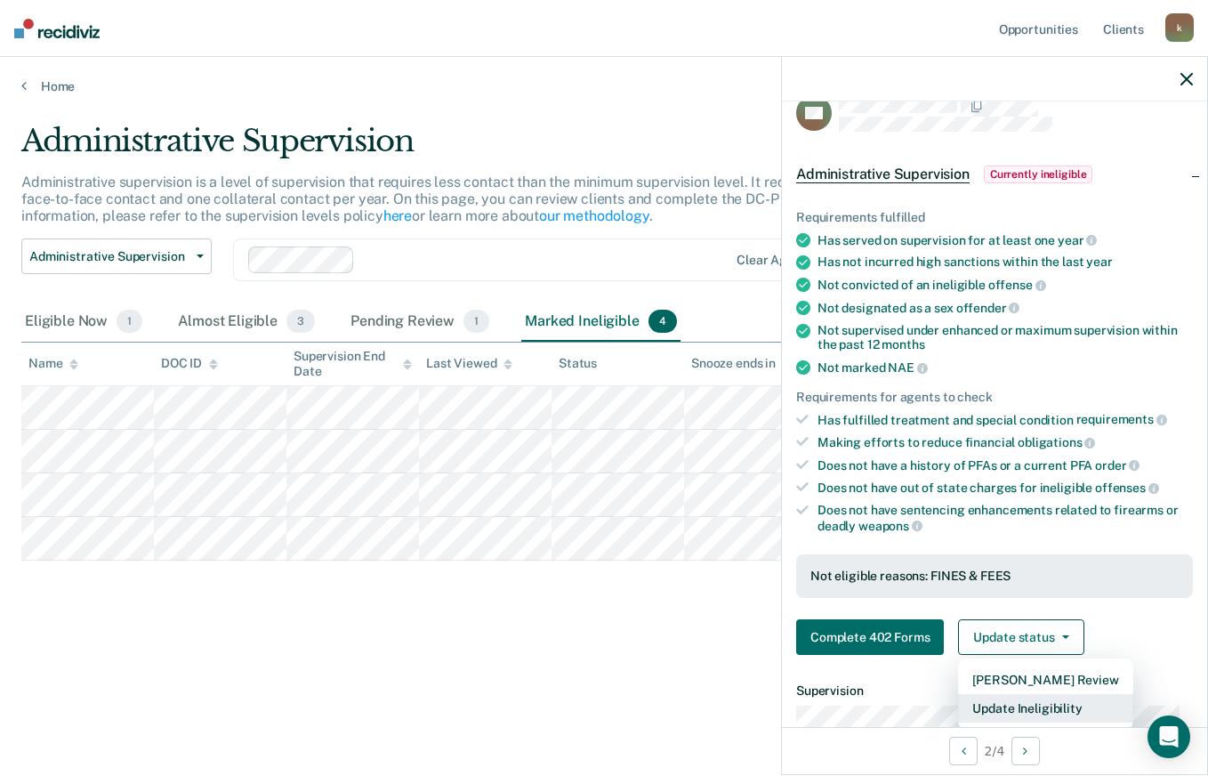
click at [1040, 712] on button "Update Ineligibility" at bounding box center [1045, 708] width 174 height 28
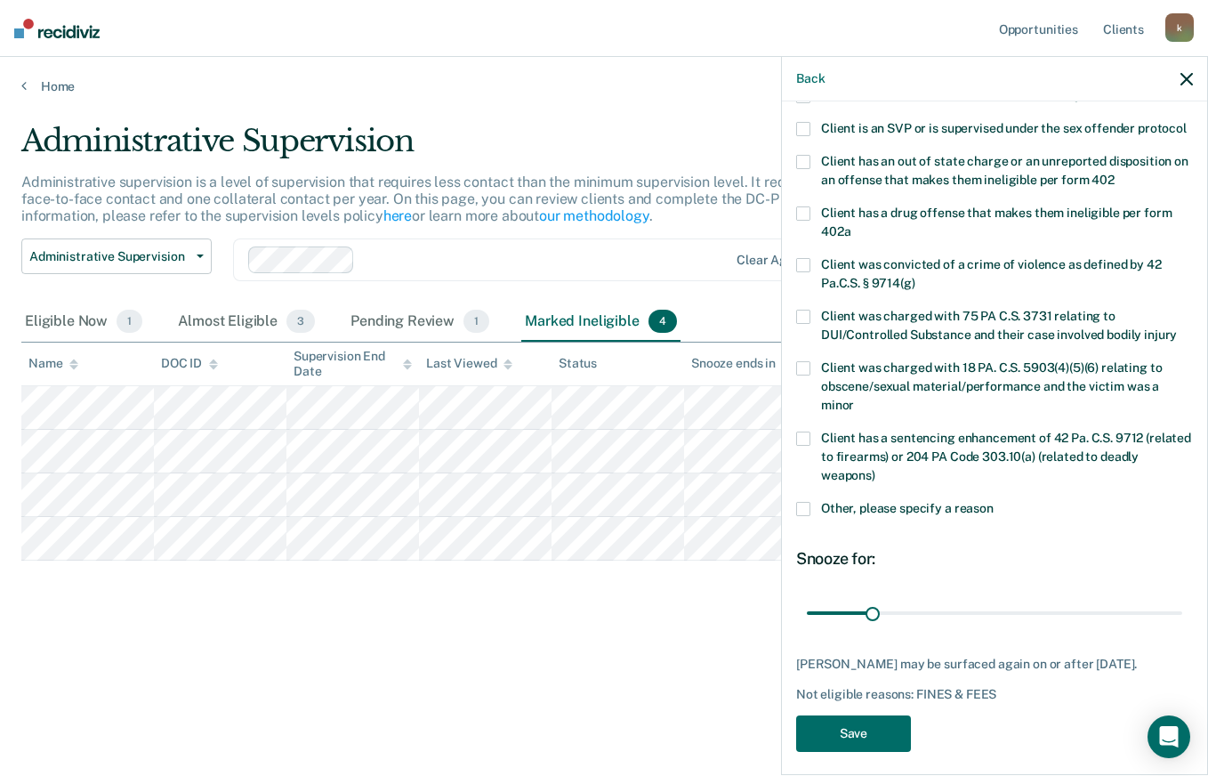
scroll to position [261, 0]
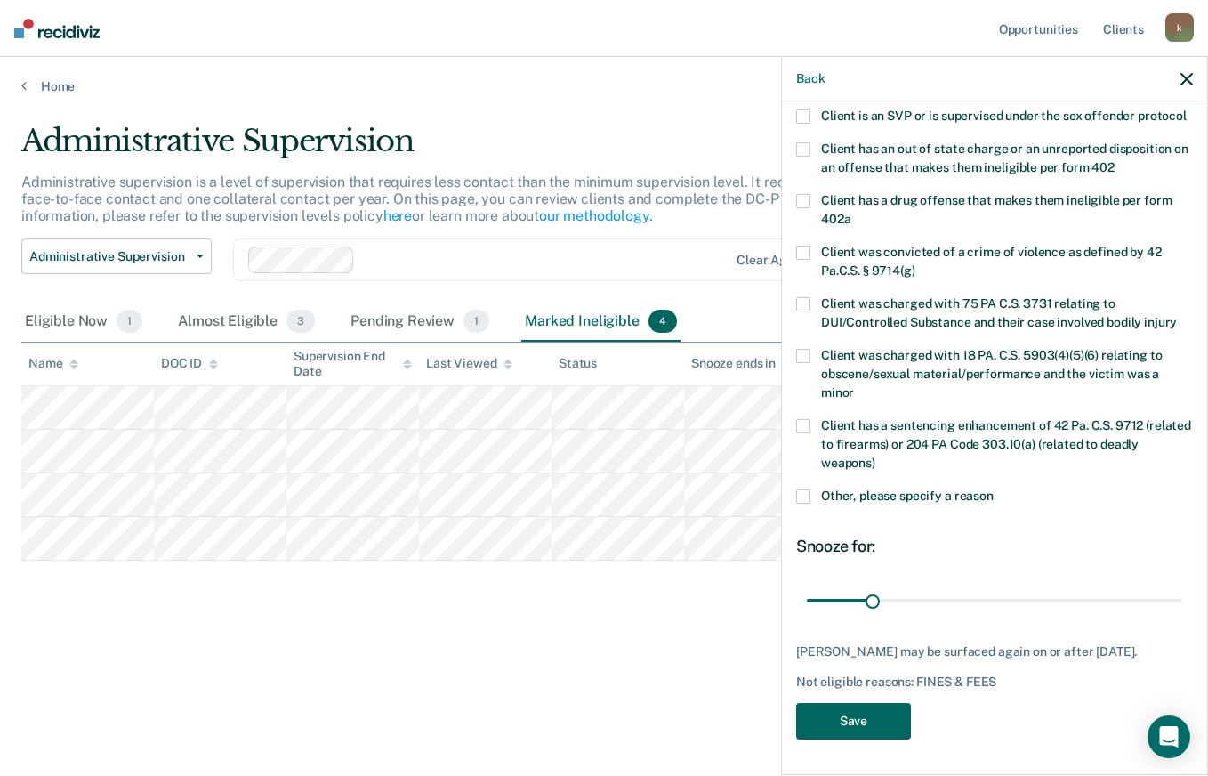
click at [883, 724] on button "Save" at bounding box center [853, 721] width 115 height 36
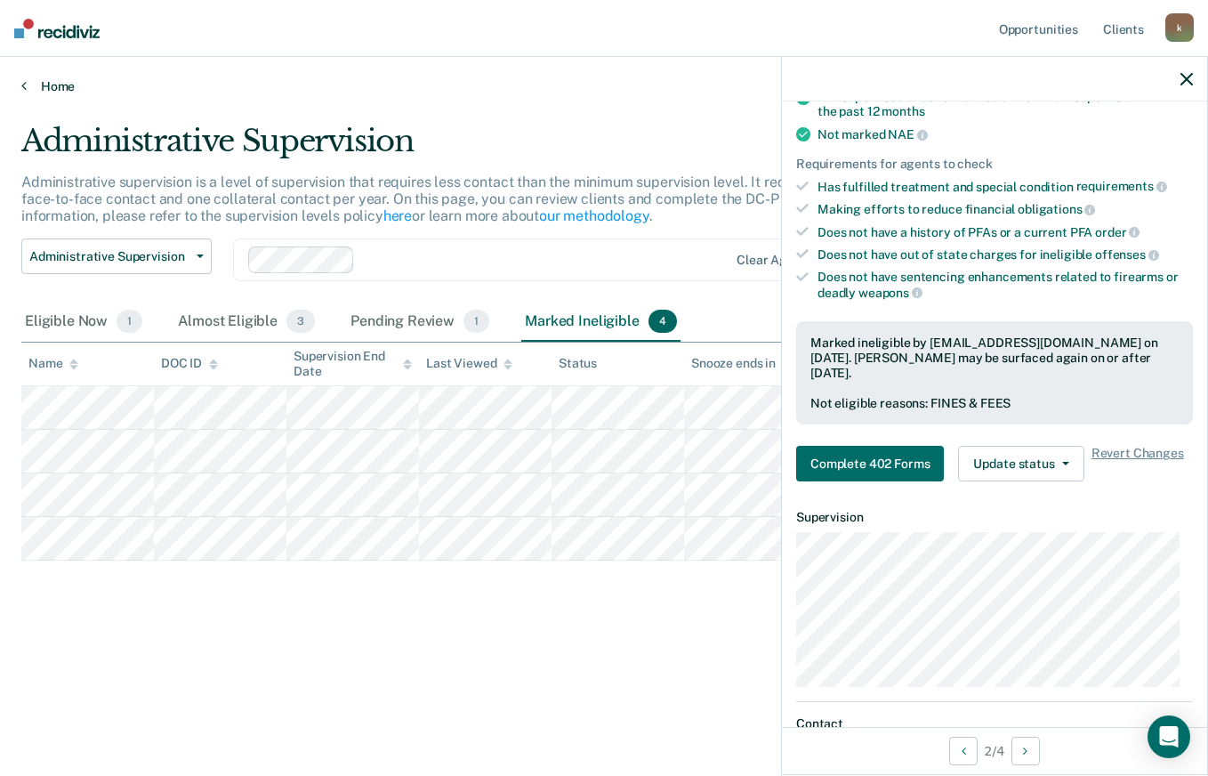
click at [64, 79] on link "Home" at bounding box center [603, 86] width 1165 height 16
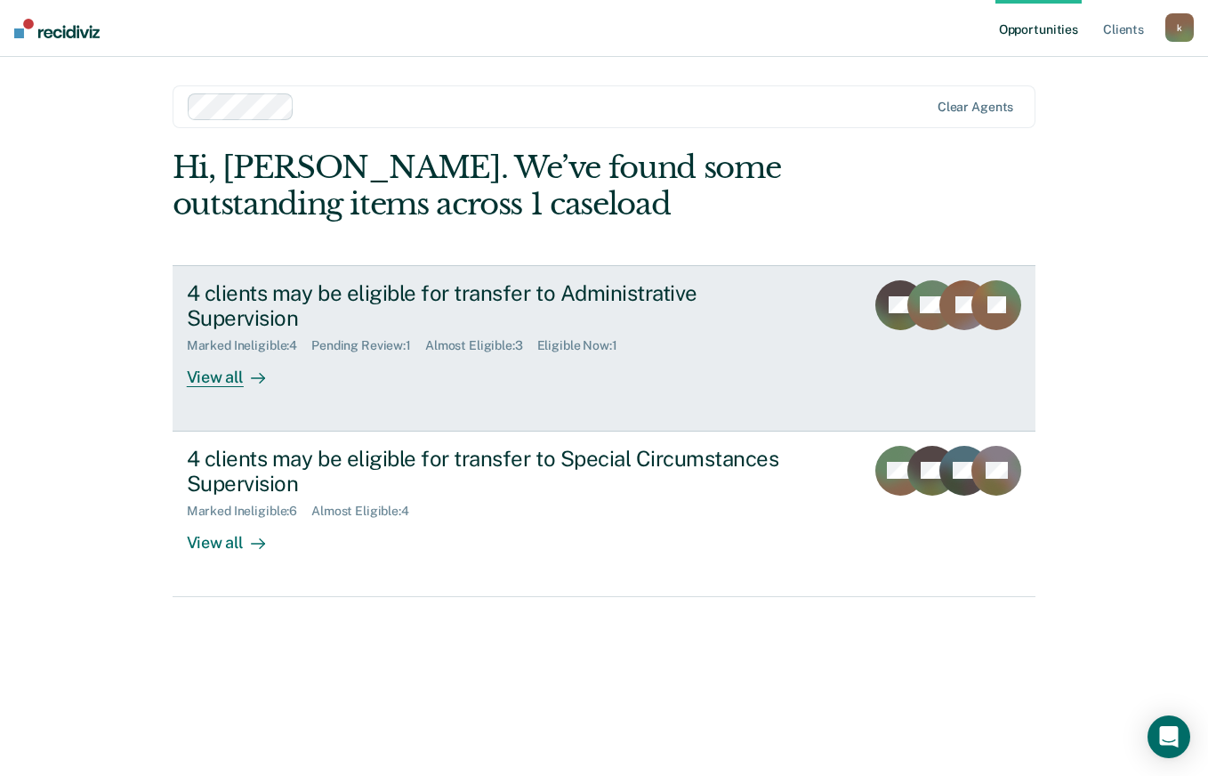
click at [825, 351] on div "4 clients may be eligible for transfer to Administrative Supervision Marked Ine…" at bounding box center [520, 334] width 667 height 108
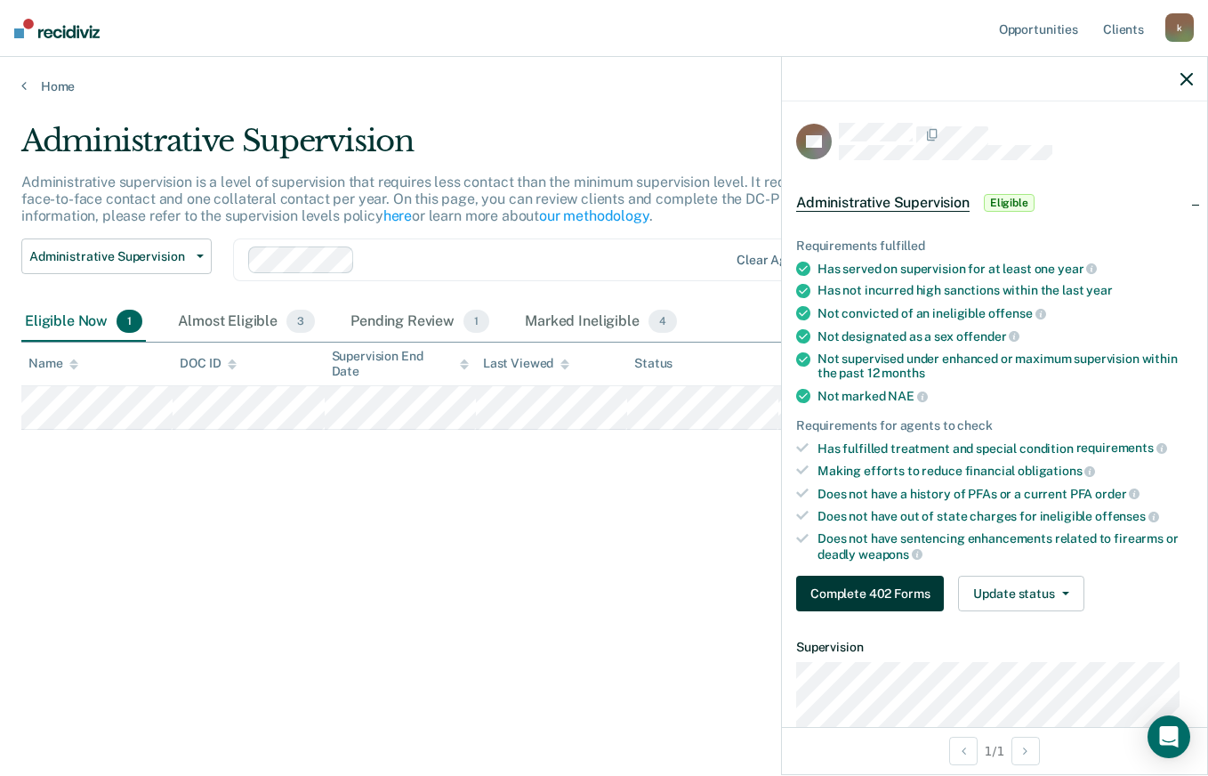
click at [903, 588] on button "Complete 402 Forms" at bounding box center [870, 593] width 148 height 36
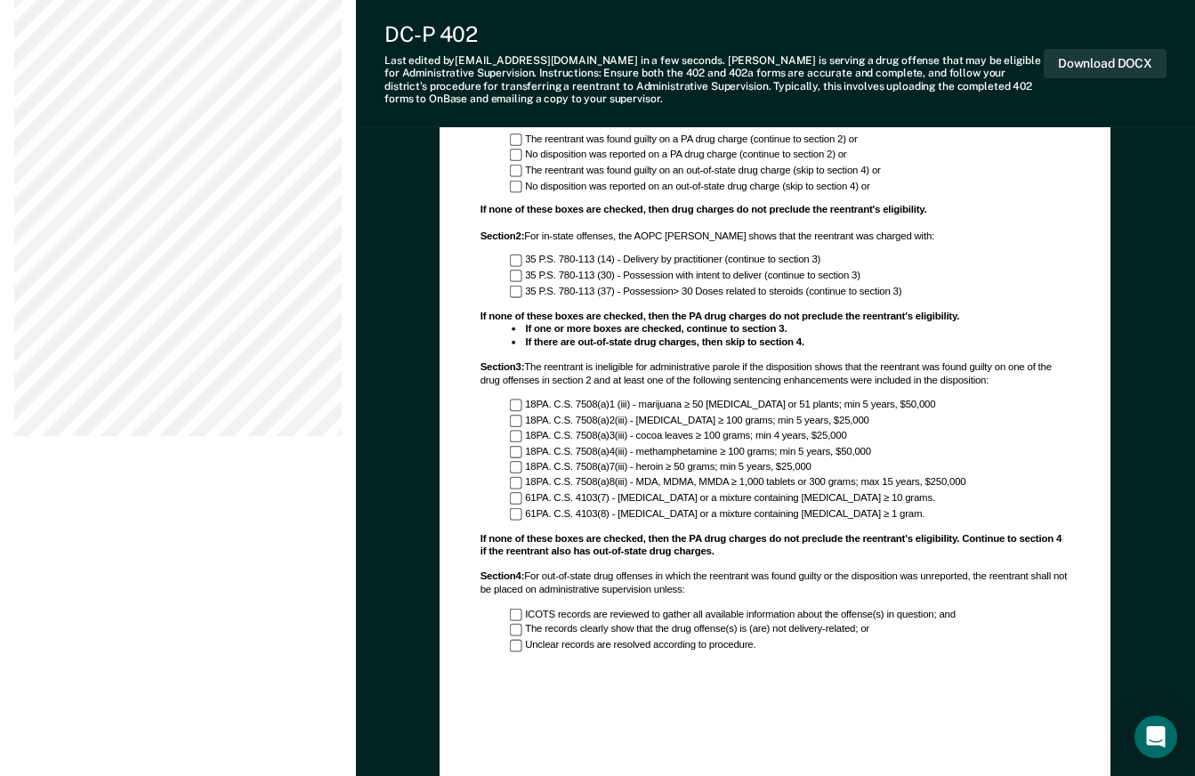
scroll to position [1256, 0]
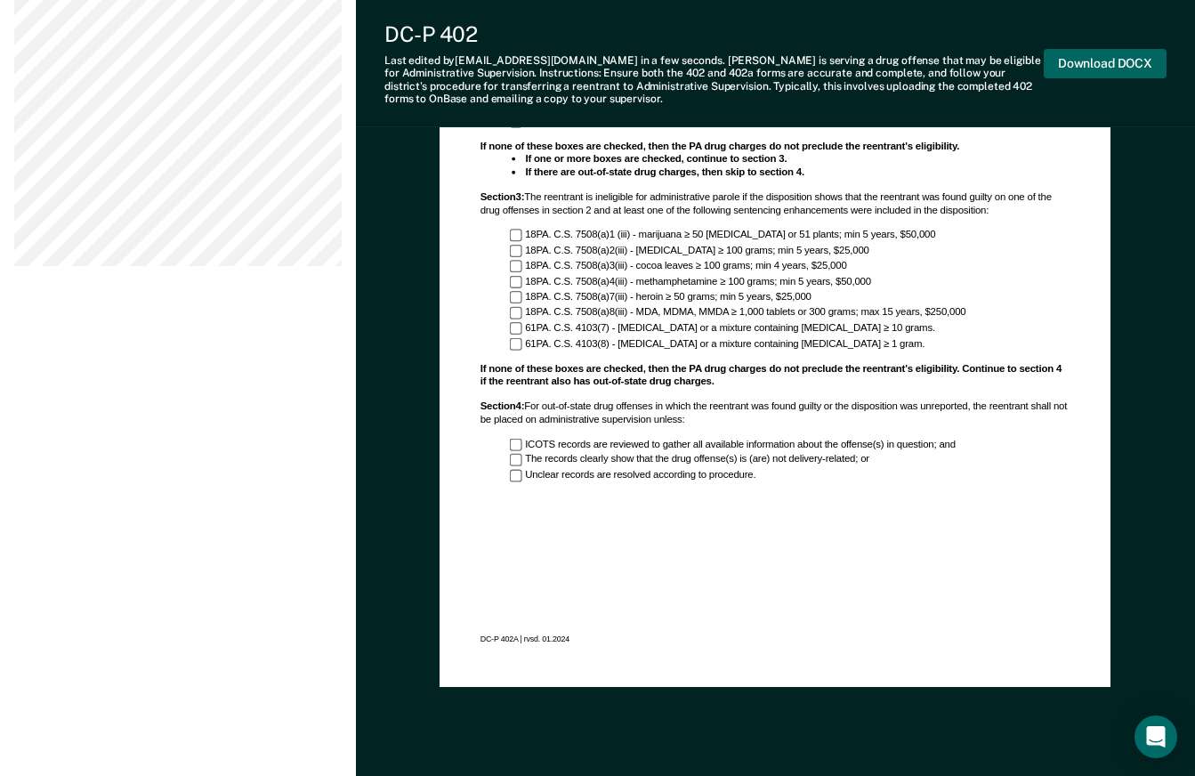
click at [1130, 58] on button "Download DOCX" at bounding box center [1104, 63] width 123 height 29
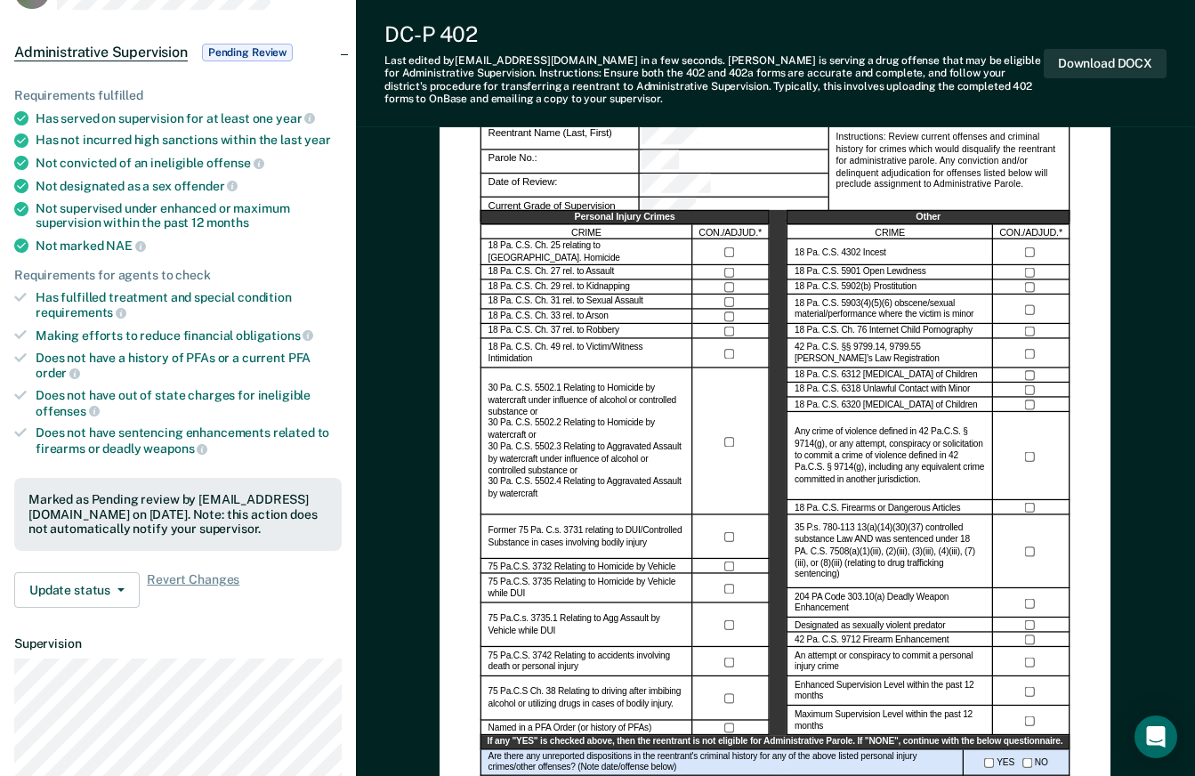
scroll to position [100, 0]
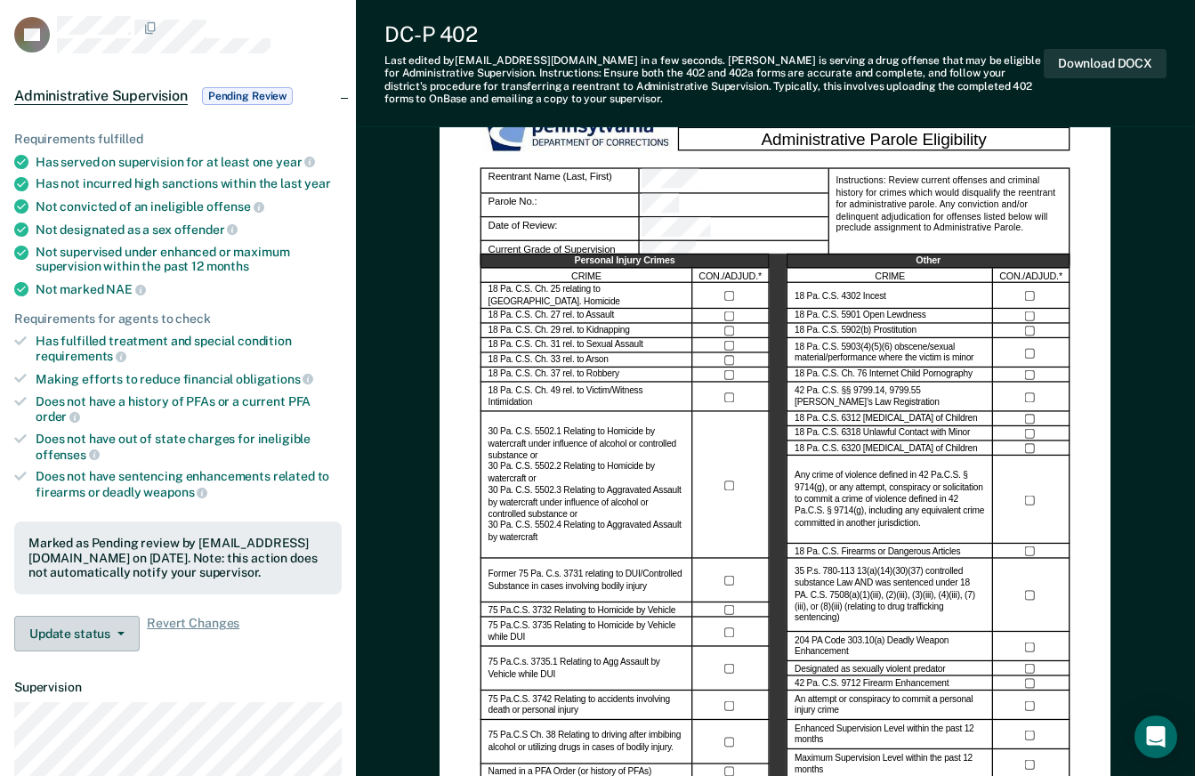
click at [95, 631] on button "Update status" at bounding box center [76, 633] width 125 height 36
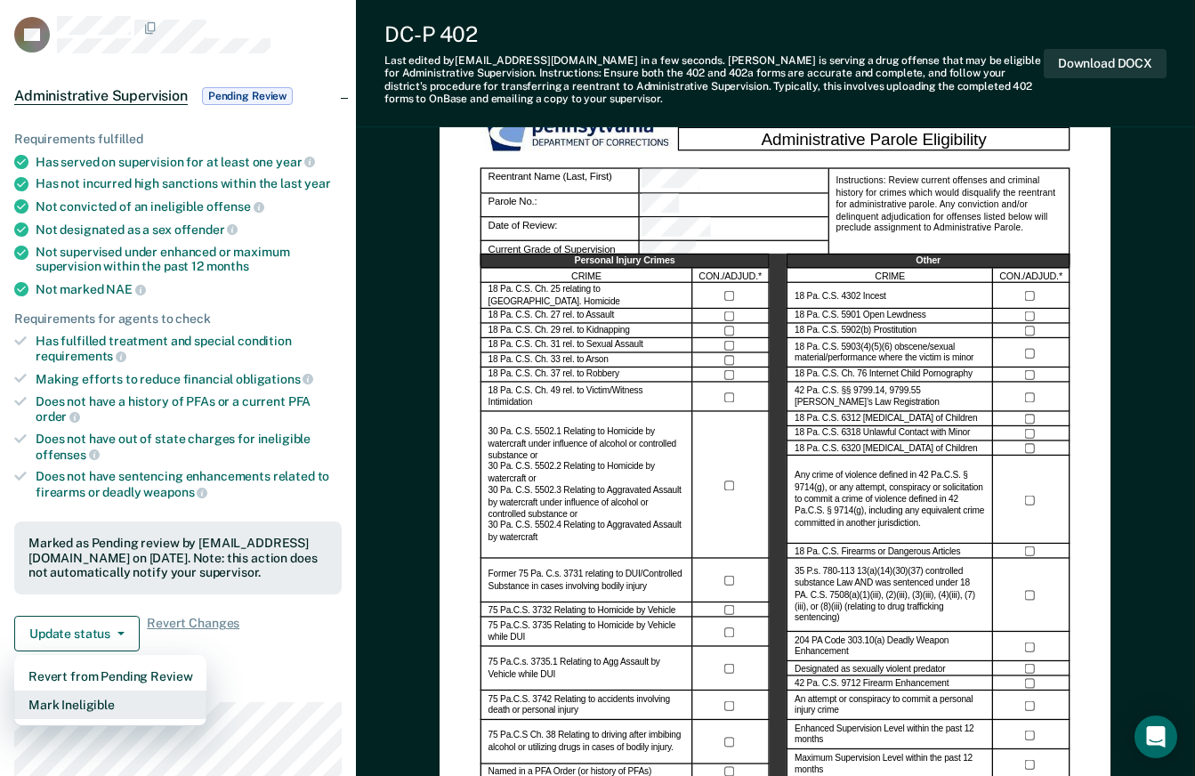
click at [108, 706] on button "Mark Ineligible" at bounding box center [110, 704] width 192 height 28
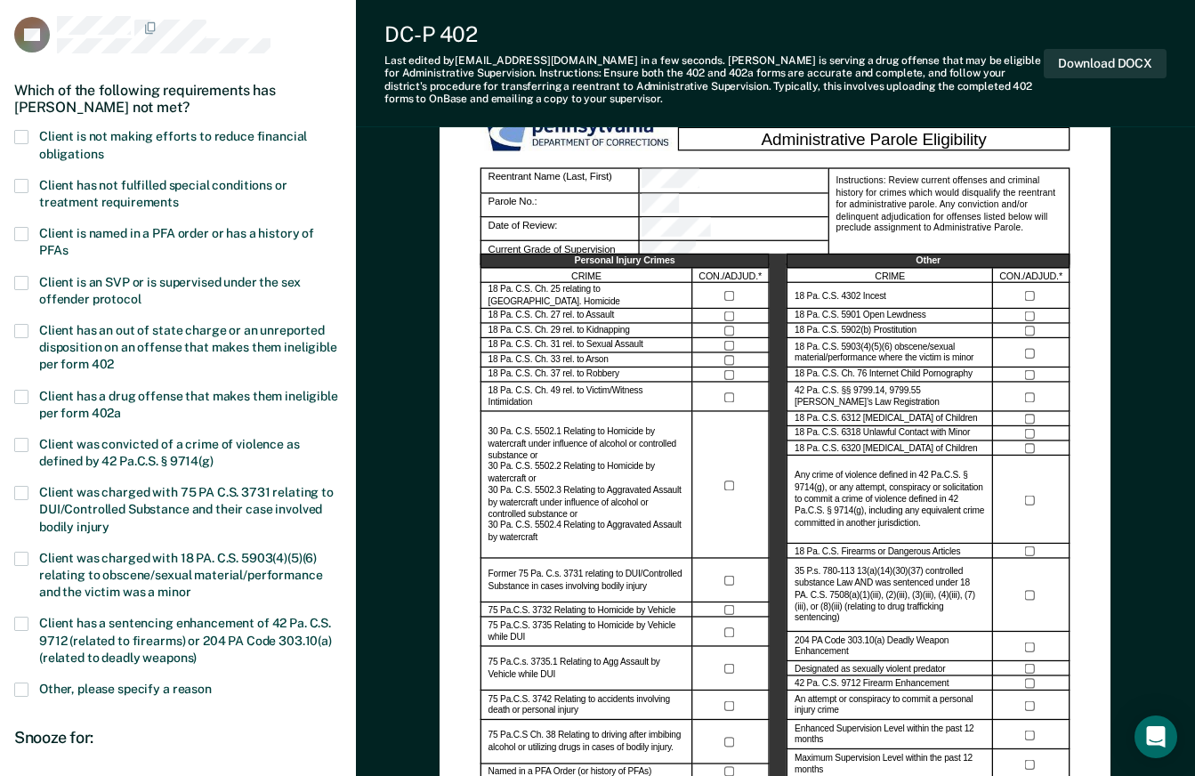
click at [20, 686] on span at bounding box center [21, 689] width 14 height 14
click at [212, 682] on input "Other, please specify a reason" at bounding box center [212, 682] width 0 height 0
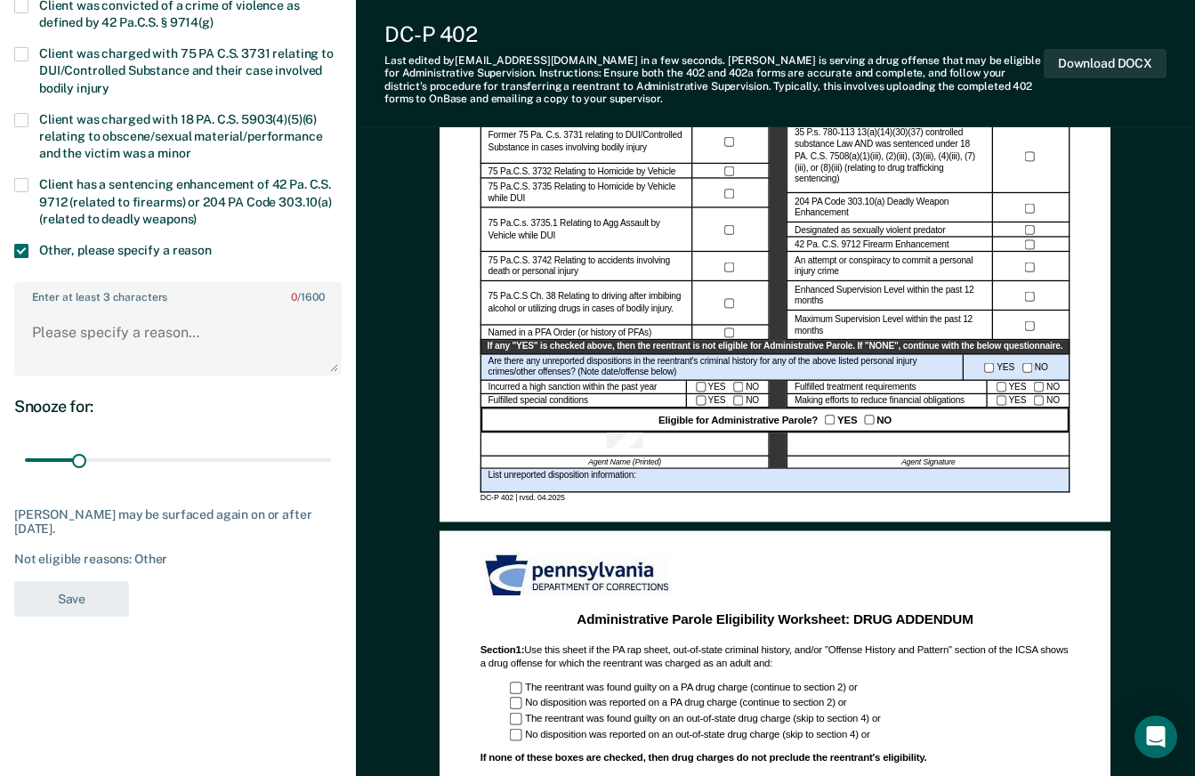
scroll to position [544, 0]
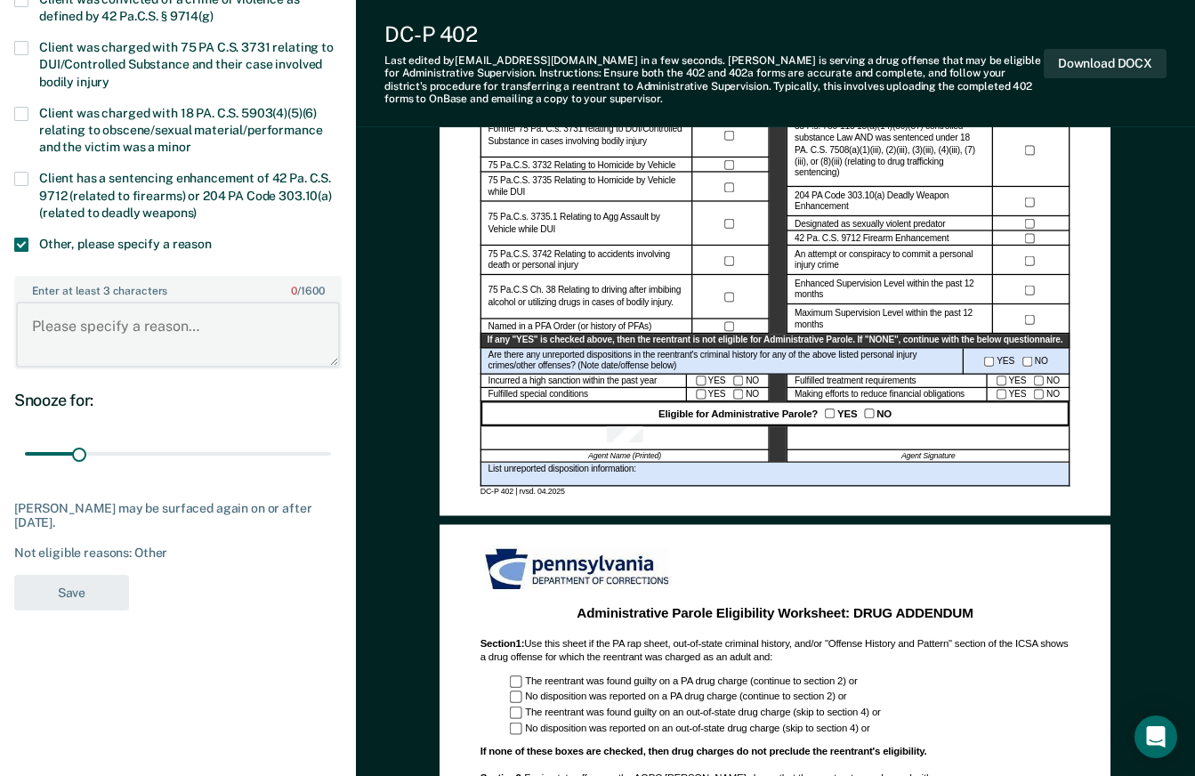
click at [107, 328] on textarea "Enter at least 3 characters 0 / 1600" at bounding box center [178, 335] width 324 height 66
type textarea "Drug Charges"
click at [88, 581] on button "Save" at bounding box center [71, 593] width 115 height 36
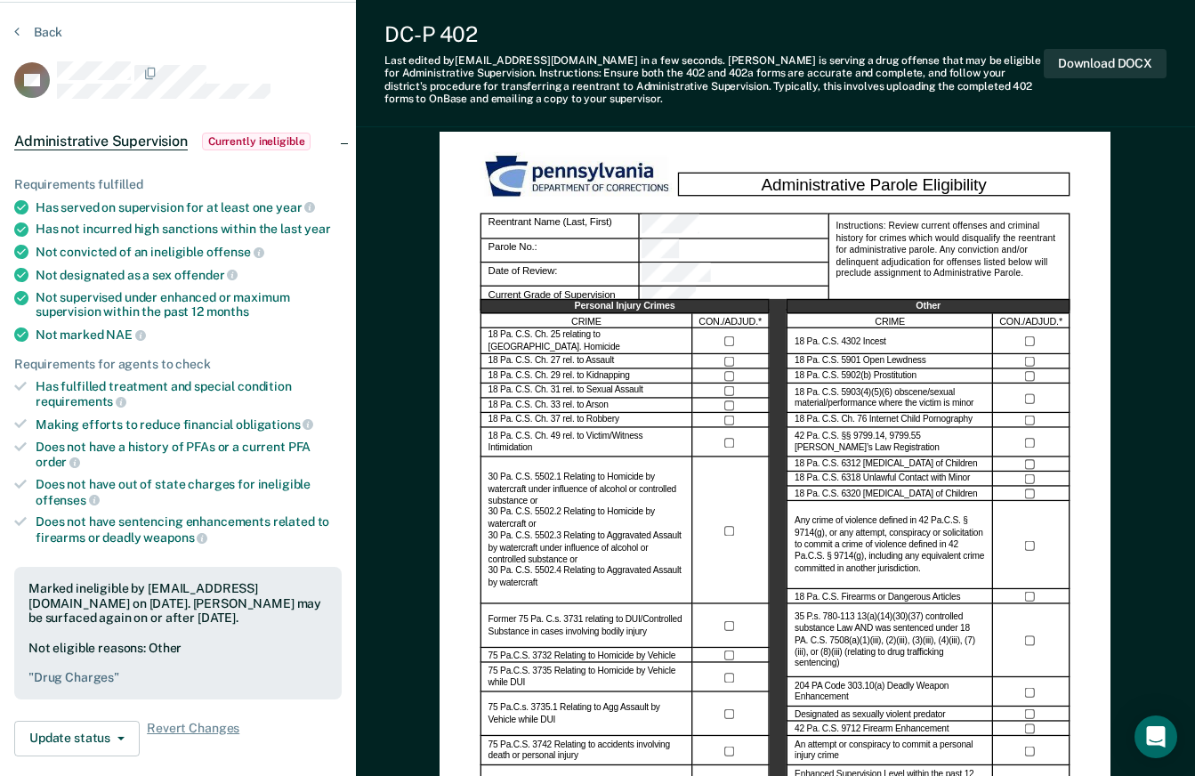
scroll to position [0, 0]
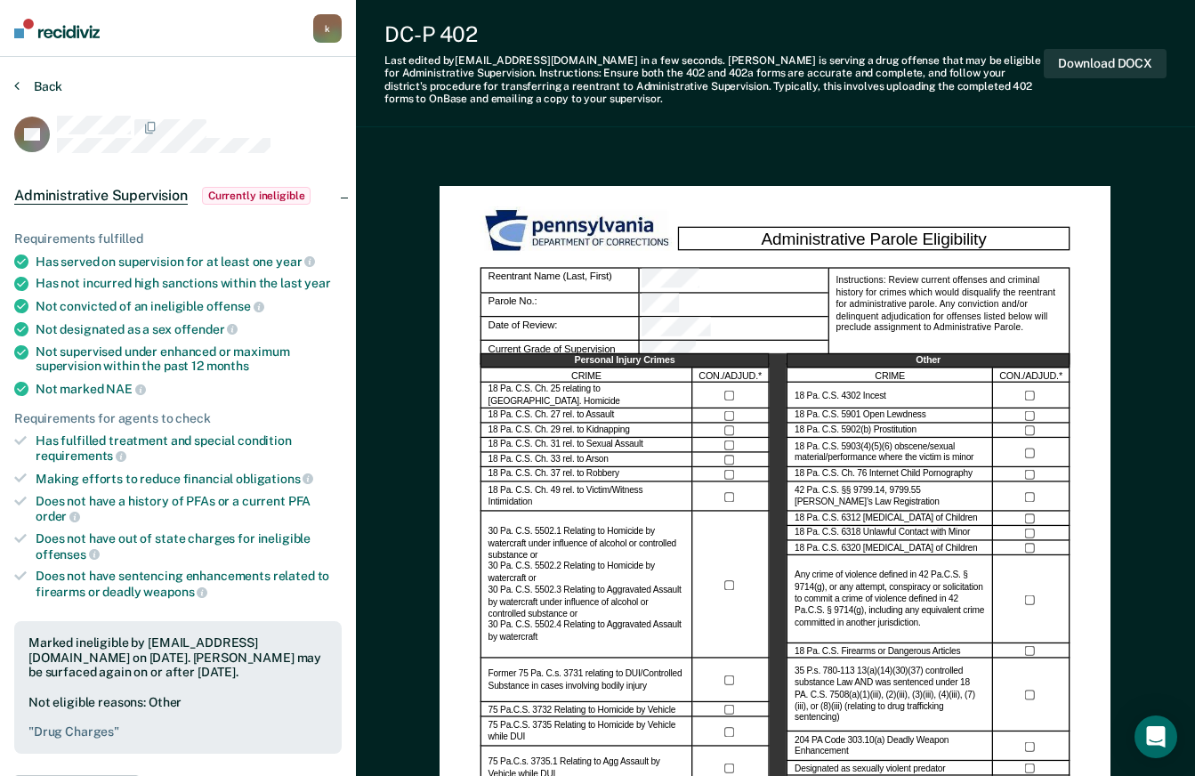
click at [38, 85] on button "Back" at bounding box center [38, 86] width 48 height 16
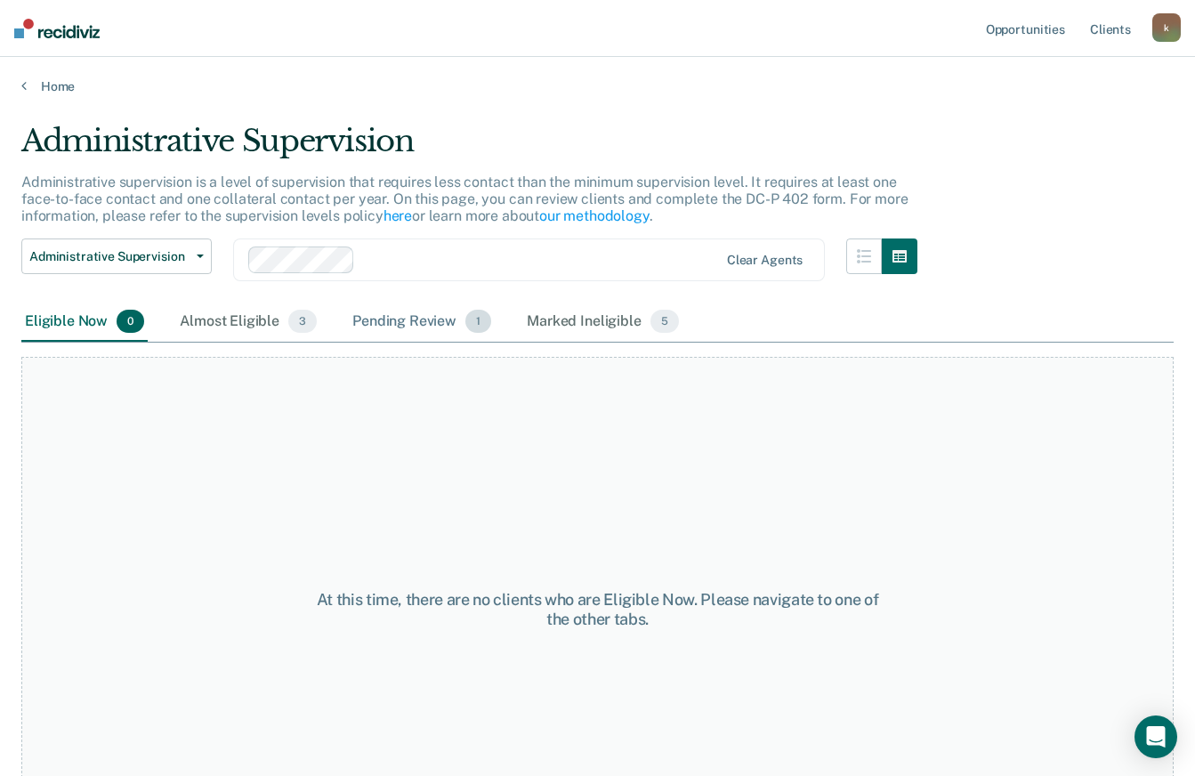
click at [407, 321] on div "Pending Review 1" at bounding box center [422, 321] width 146 height 39
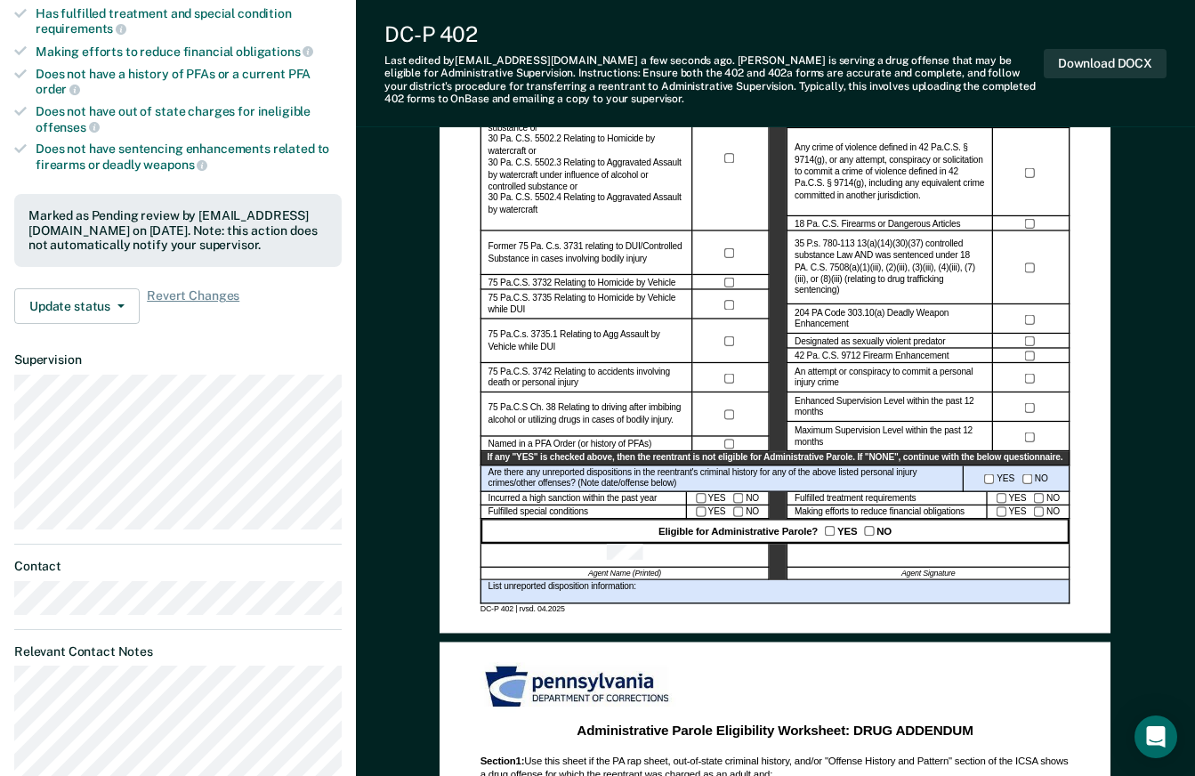
scroll to position [356, 0]
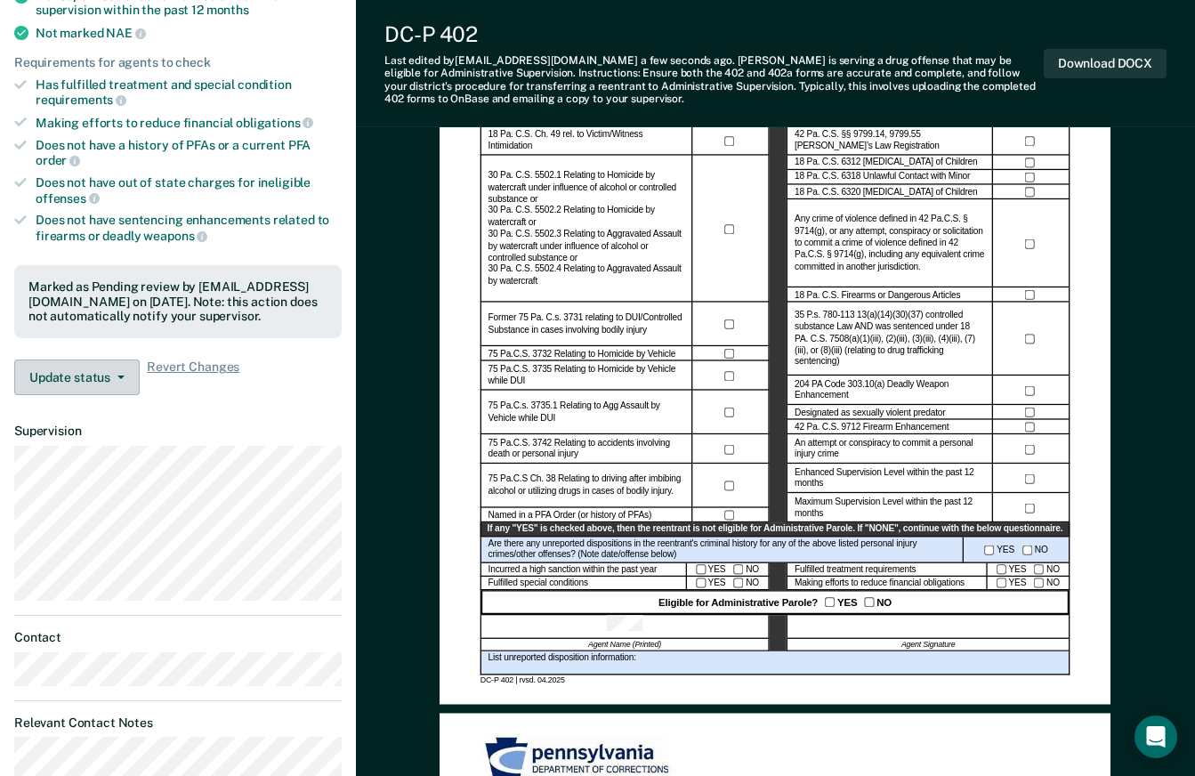
click at [104, 380] on button "Update status" at bounding box center [76, 377] width 125 height 36
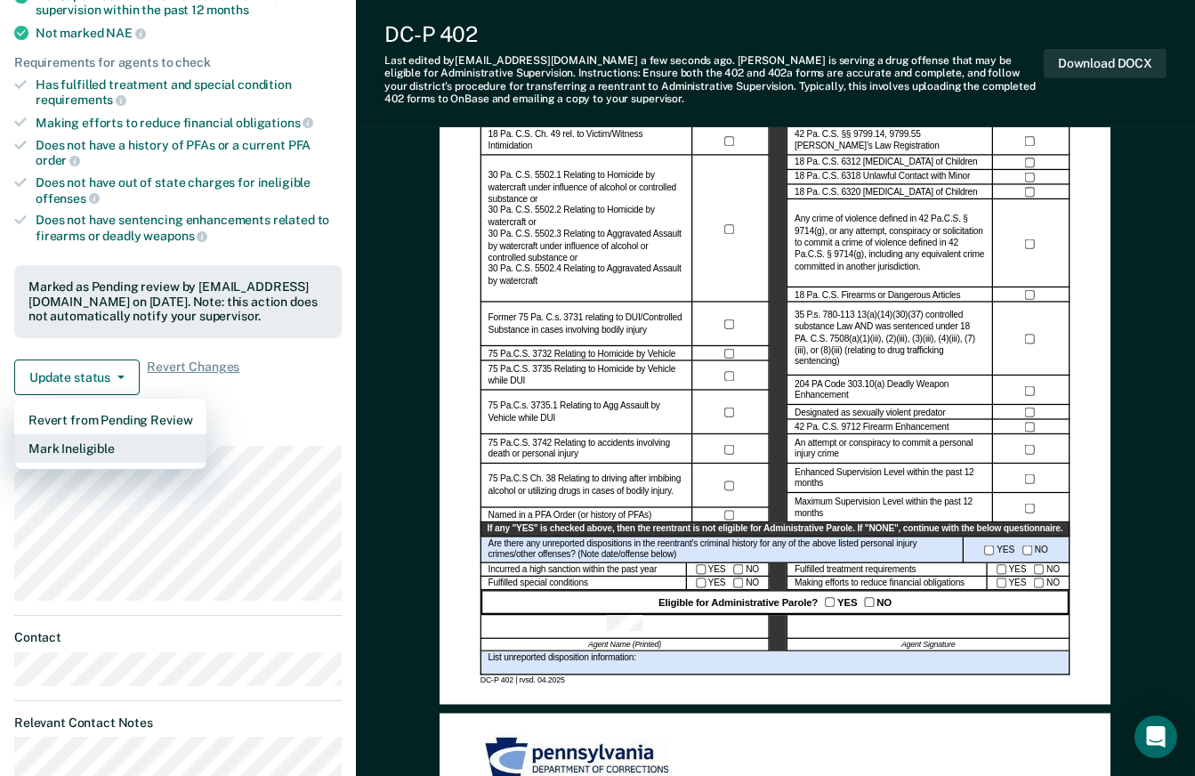
click at [93, 442] on button "Mark Ineligible" at bounding box center [110, 448] width 192 height 28
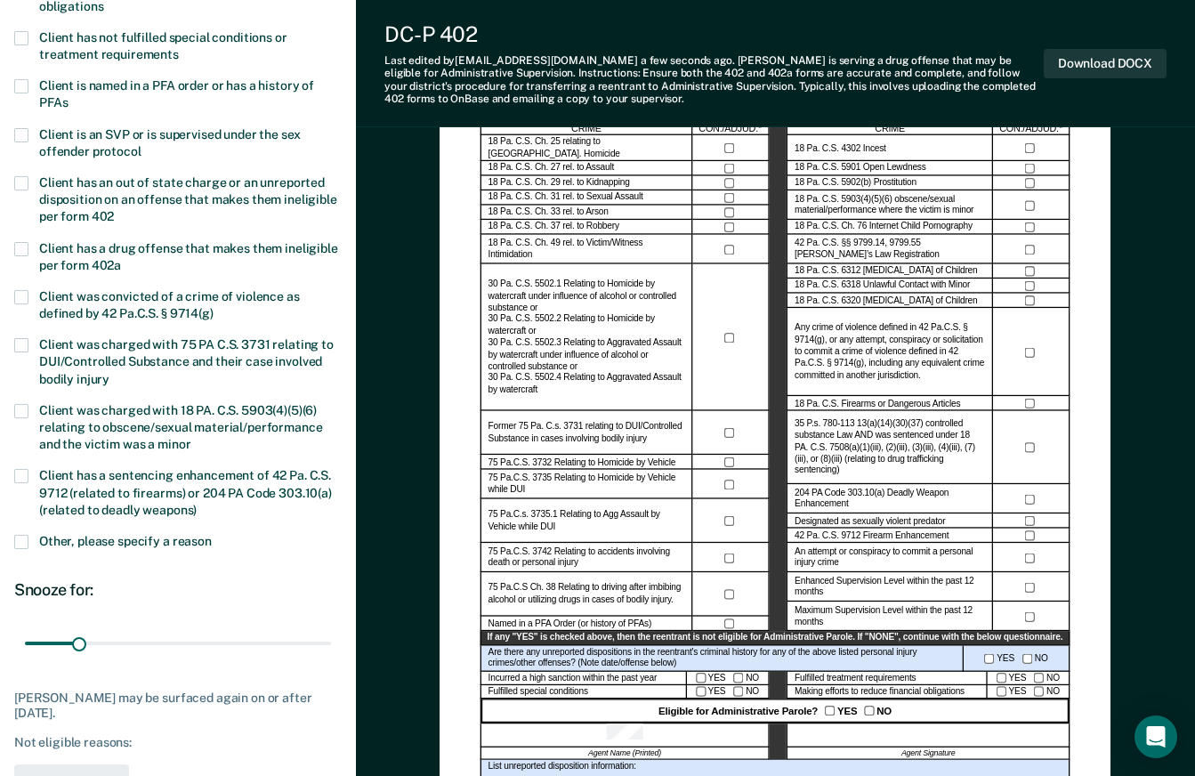
scroll to position [89, 0]
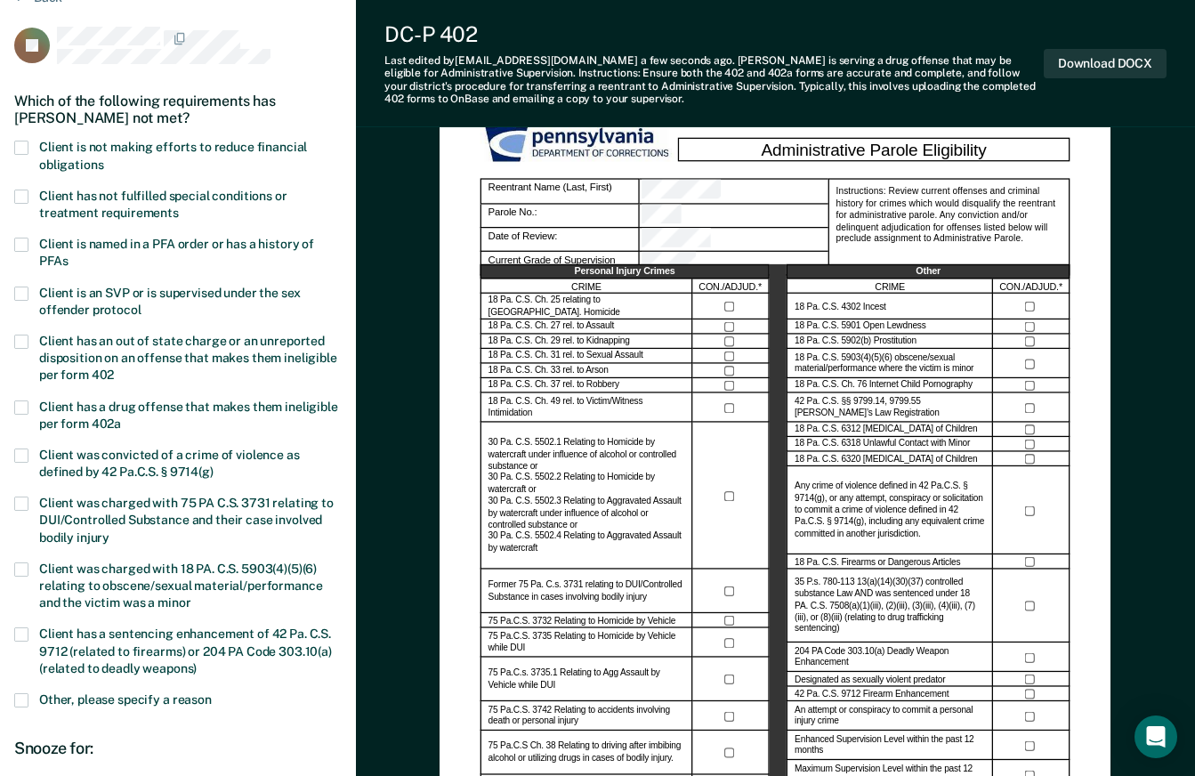
click at [22, 144] on span at bounding box center [21, 148] width 14 height 14
click at [103, 158] on input "Client is not making efforts to reduce financial obligations" at bounding box center [103, 158] width 0 height 0
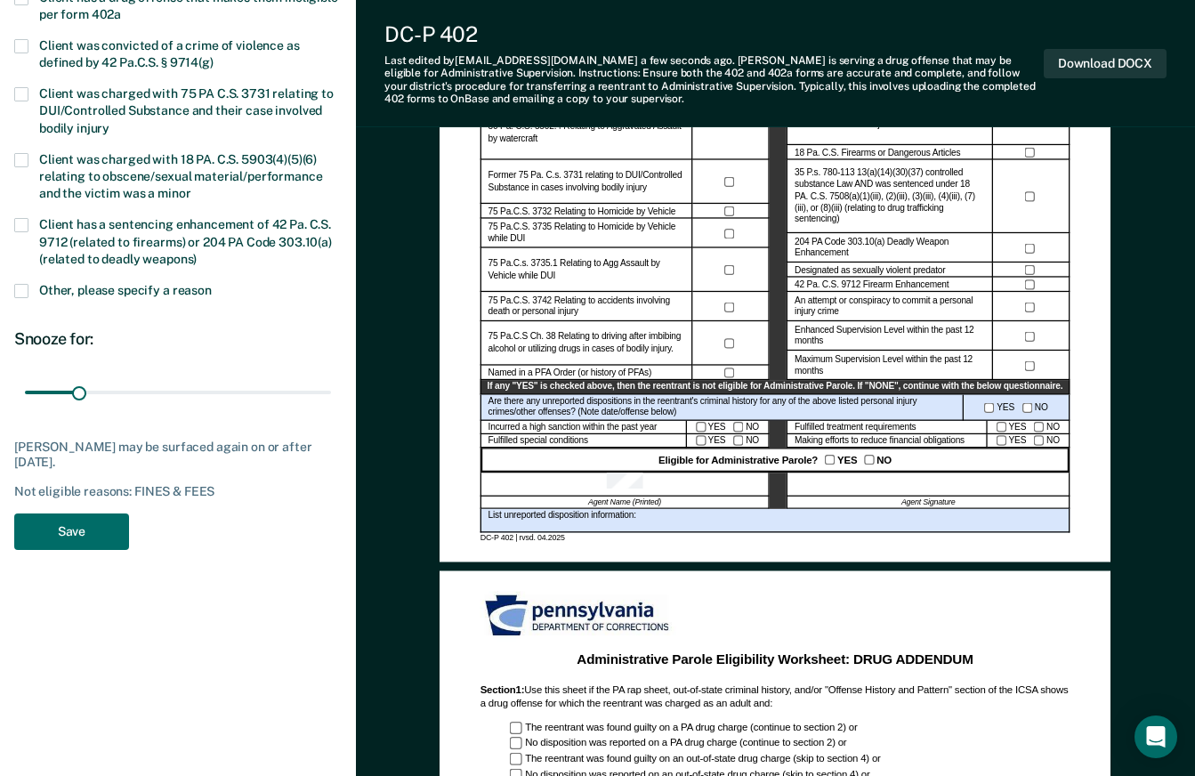
scroll to position [534, 0]
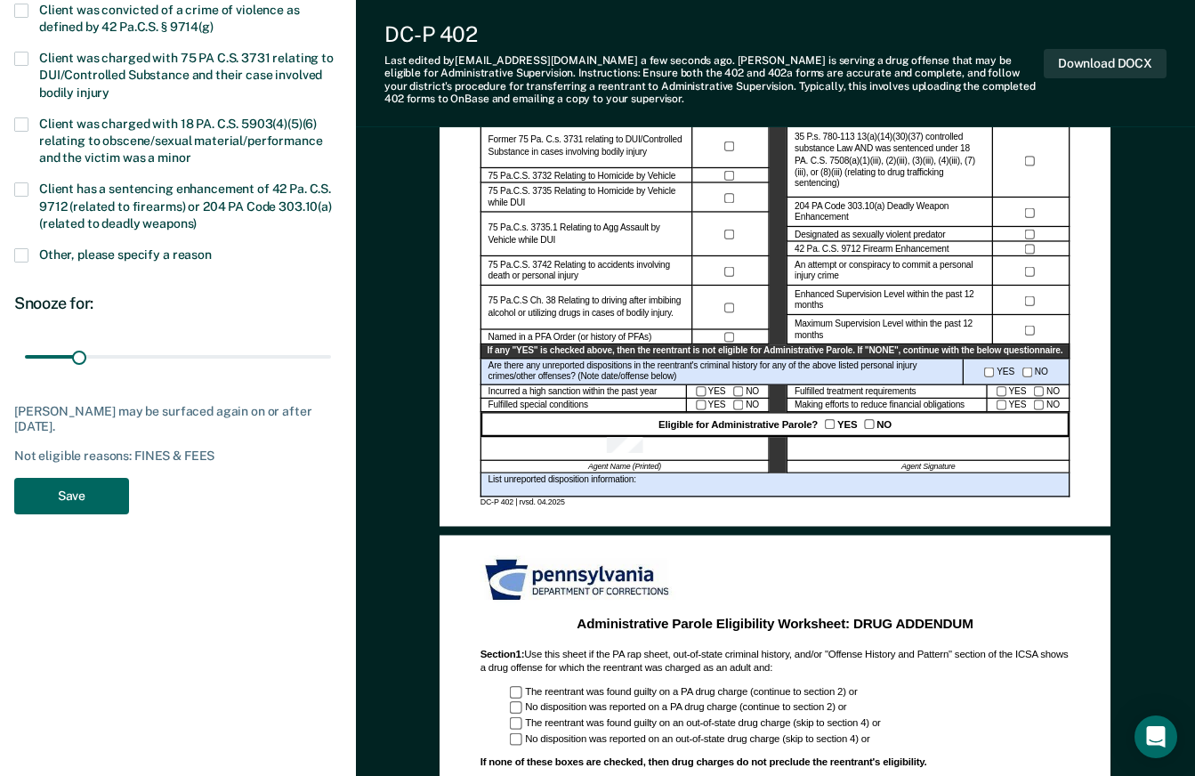
click at [89, 497] on button "Save" at bounding box center [71, 496] width 115 height 36
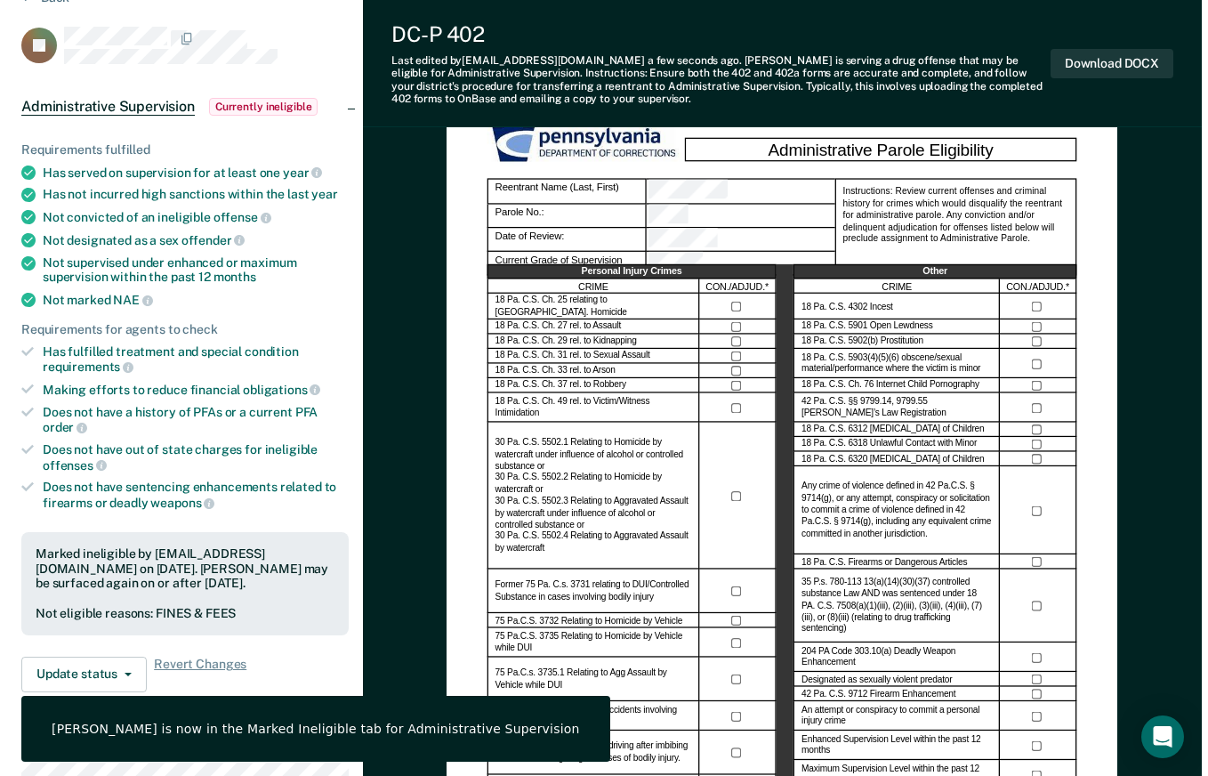
scroll to position [0, 0]
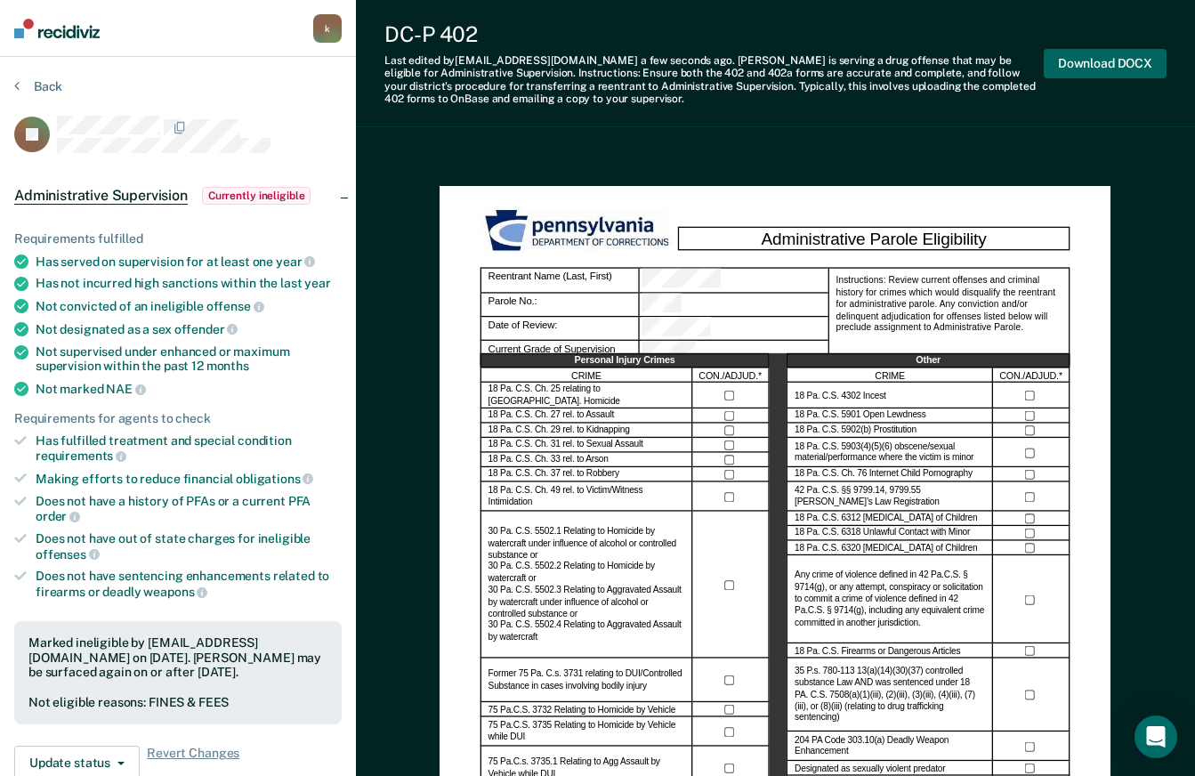
click at [1125, 57] on button "Download DOCX" at bounding box center [1104, 63] width 123 height 29
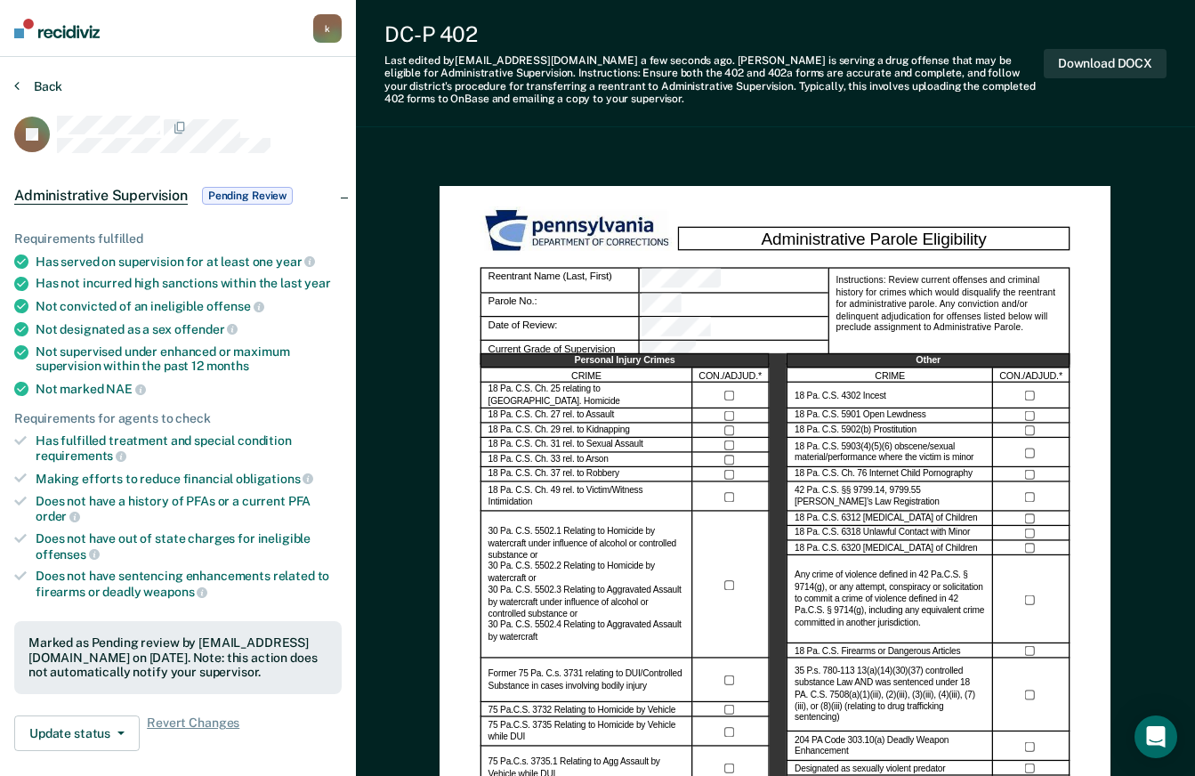
click at [38, 86] on button "Back" at bounding box center [38, 86] width 48 height 16
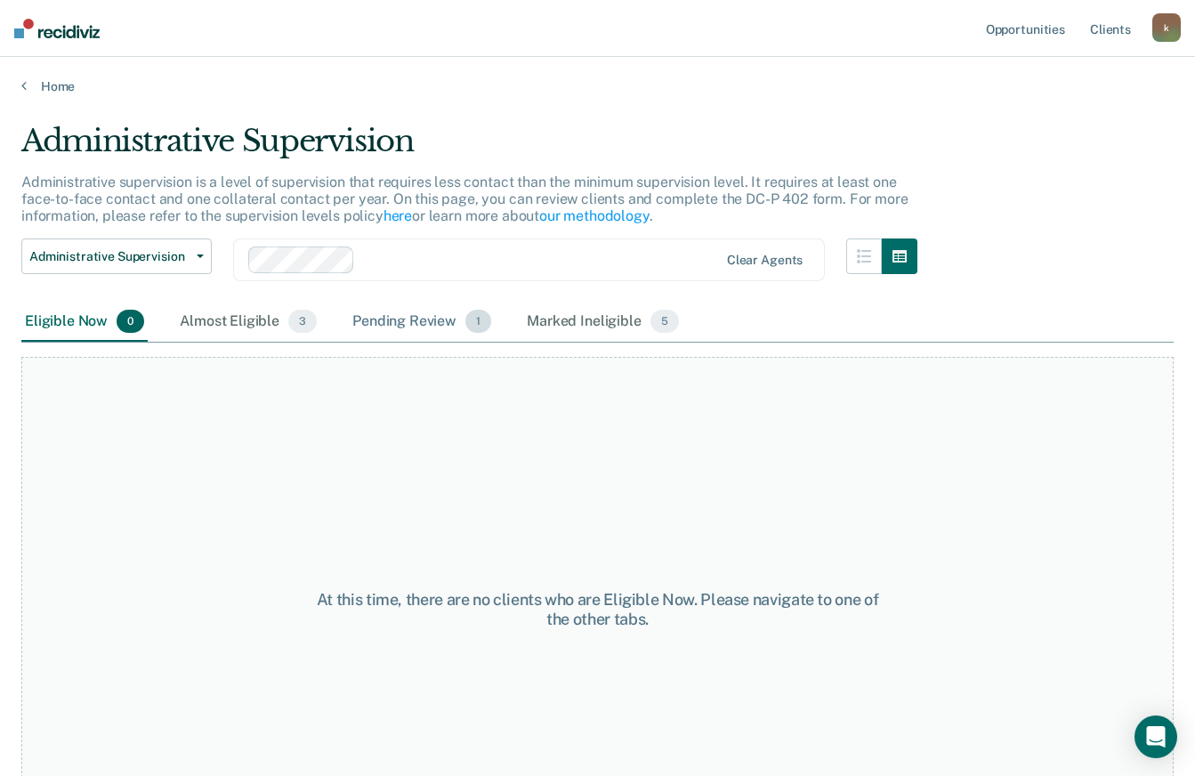
click at [421, 322] on div "Pending Review 1" at bounding box center [422, 321] width 146 height 39
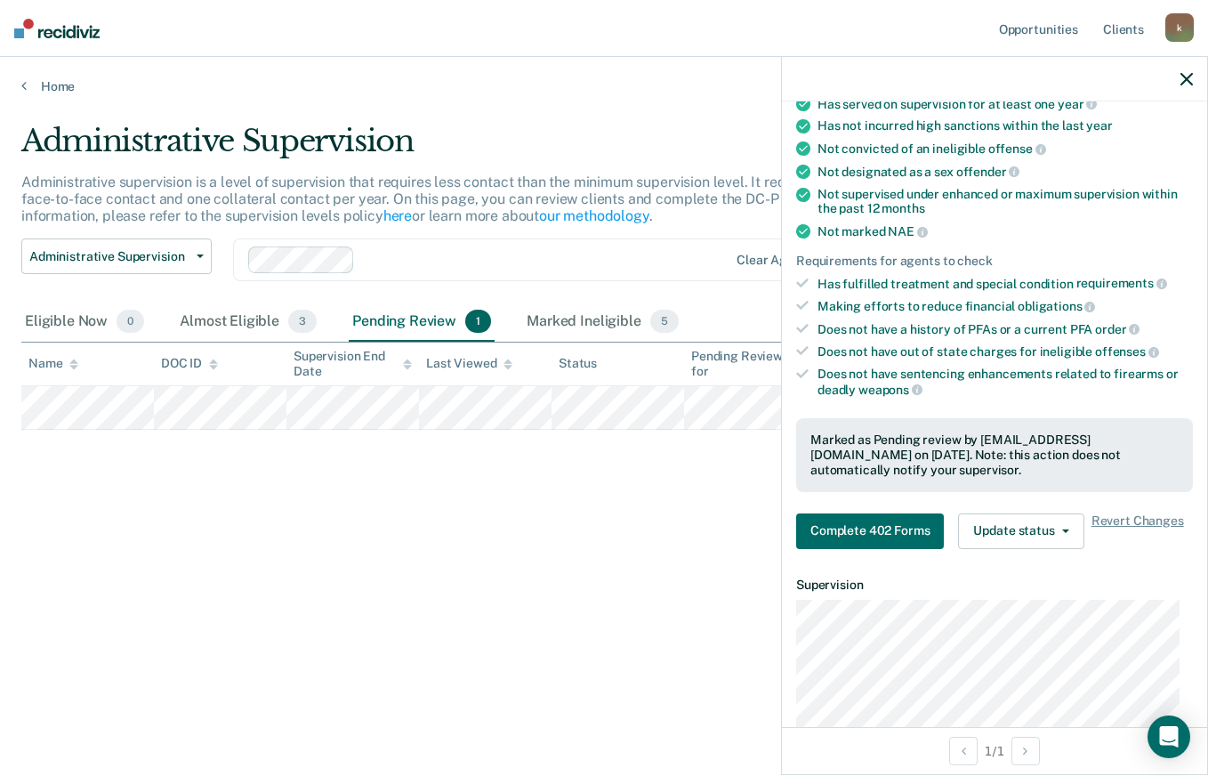
scroll to position [267, 0]
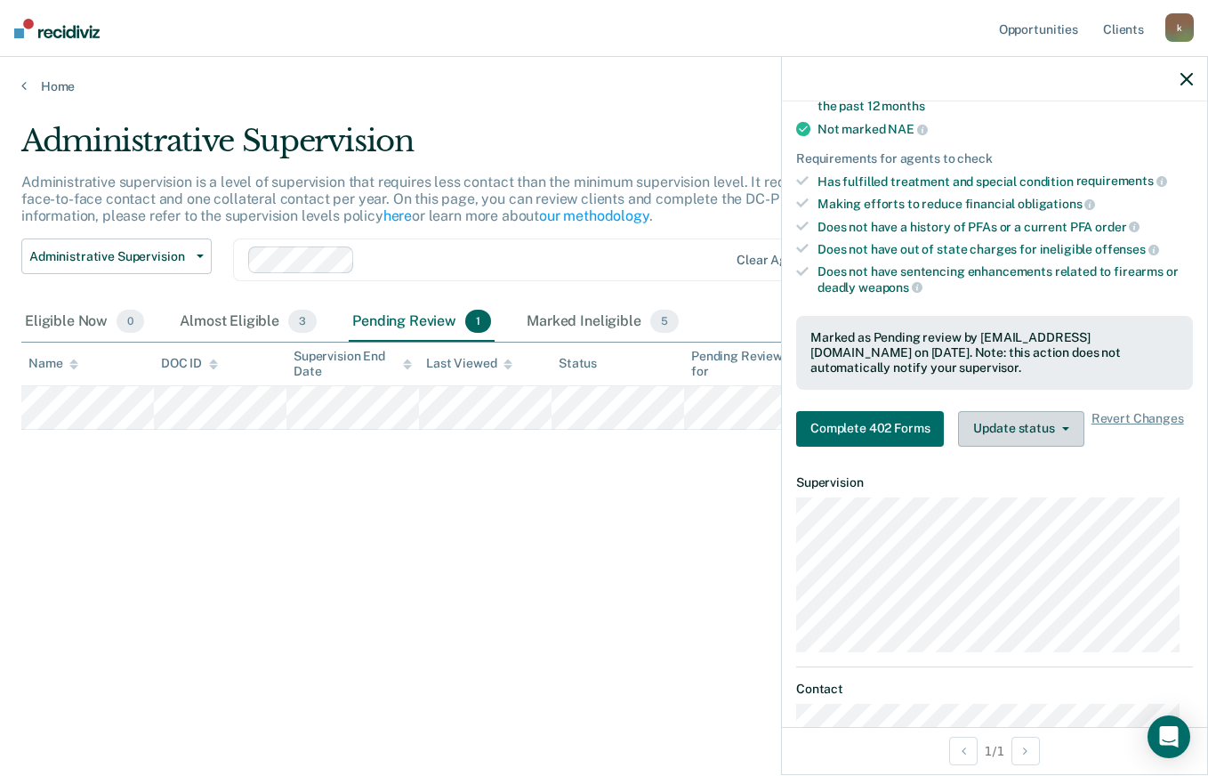
click at [1064, 432] on button "Update status" at bounding box center [1020, 429] width 125 height 36
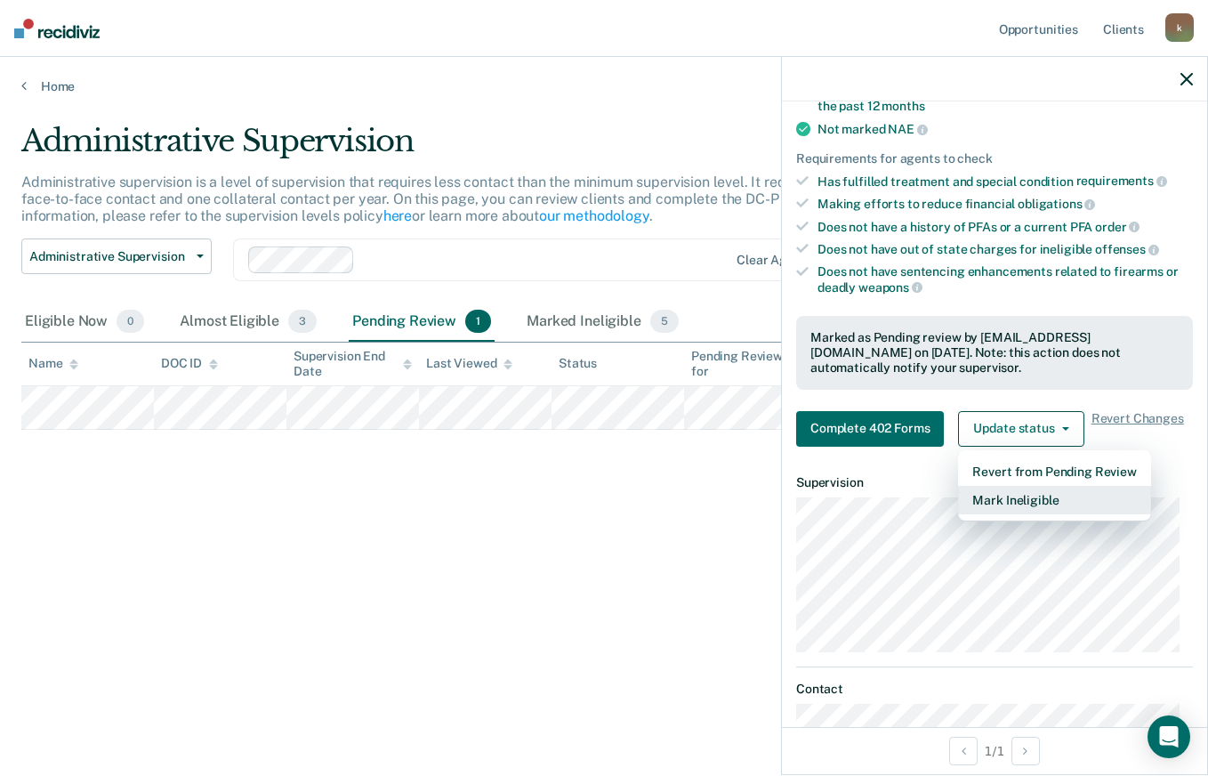
click at [1057, 503] on button "Mark Ineligible" at bounding box center [1054, 500] width 192 height 28
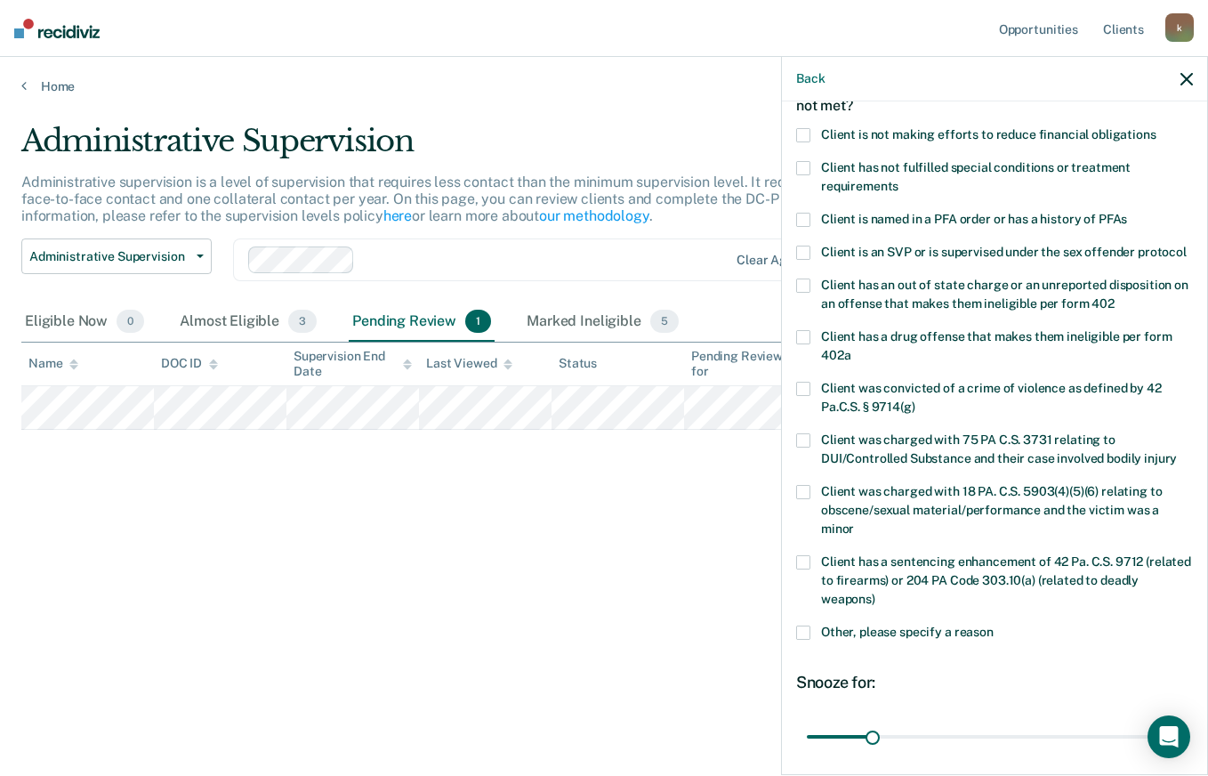
scroll to position [0, 0]
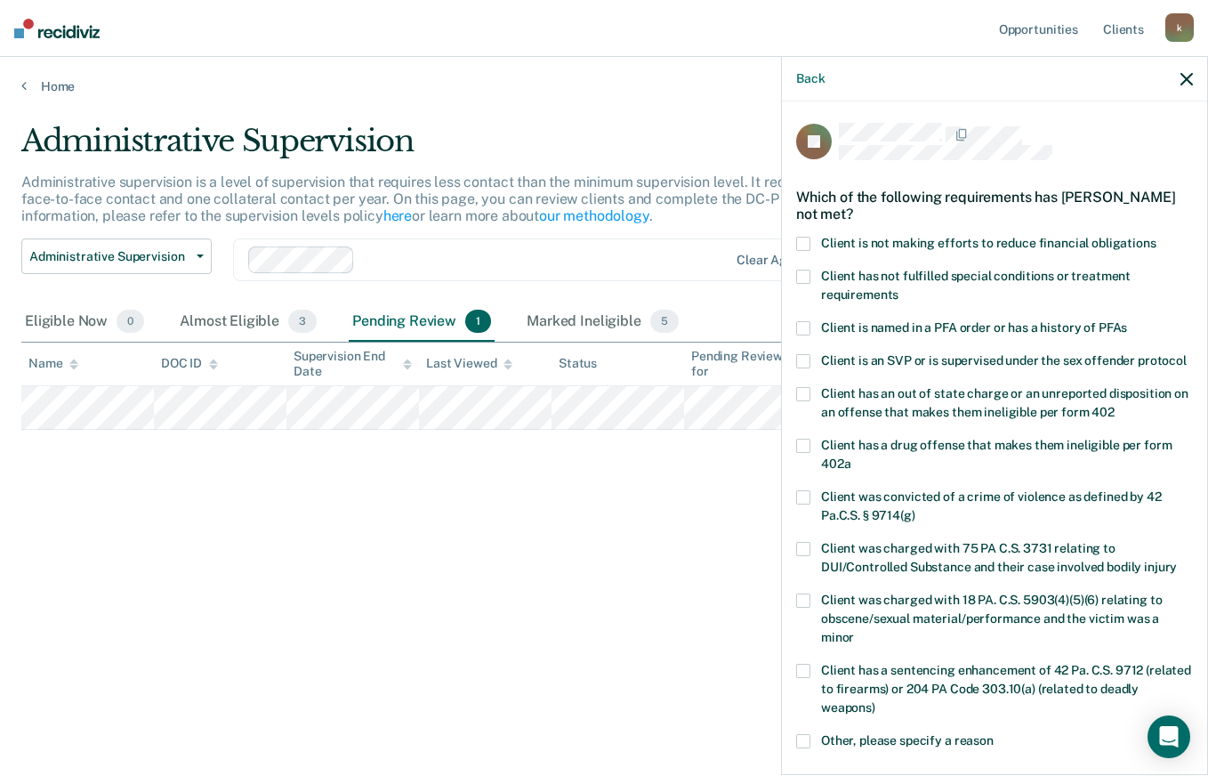
click at [800, 239] on span at bounding box center [803, 244] width 14 height 14
click at [1156, 237] on input "Client is not making efforts to reduce financial obligations" at bounding box center [1156, 237] width 0 height 0
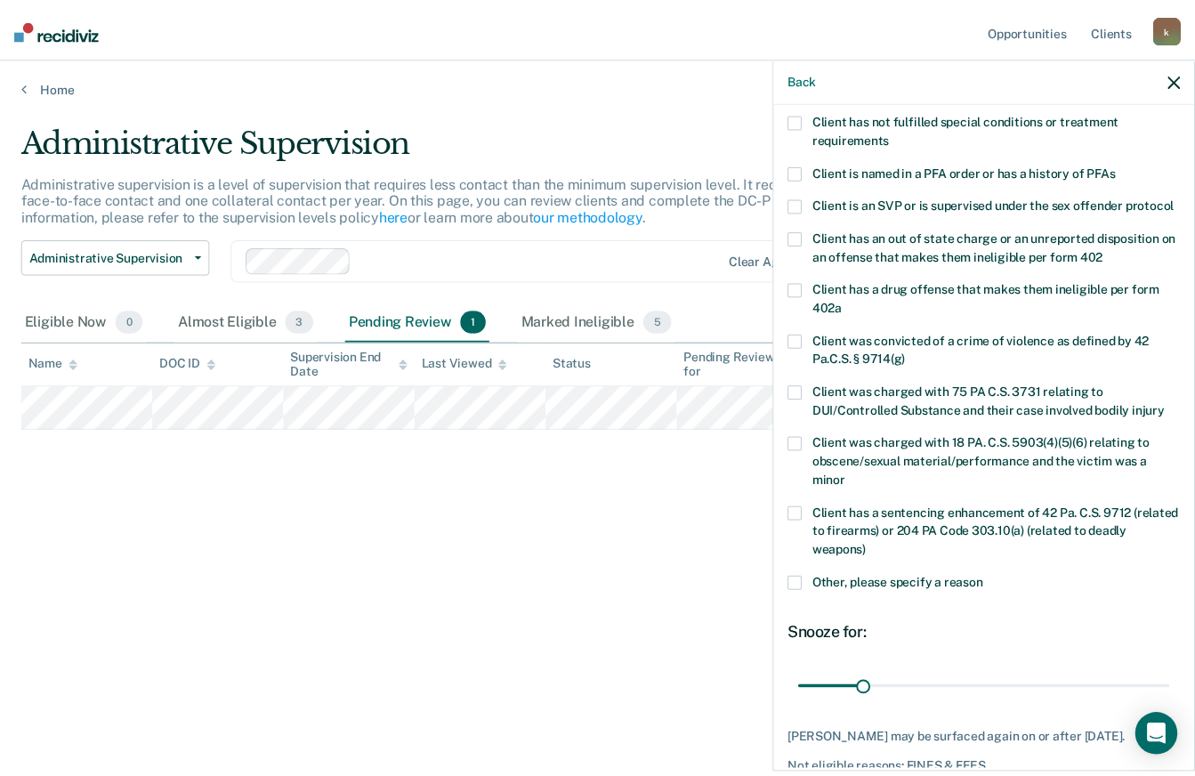
scroll to position [261, 0]
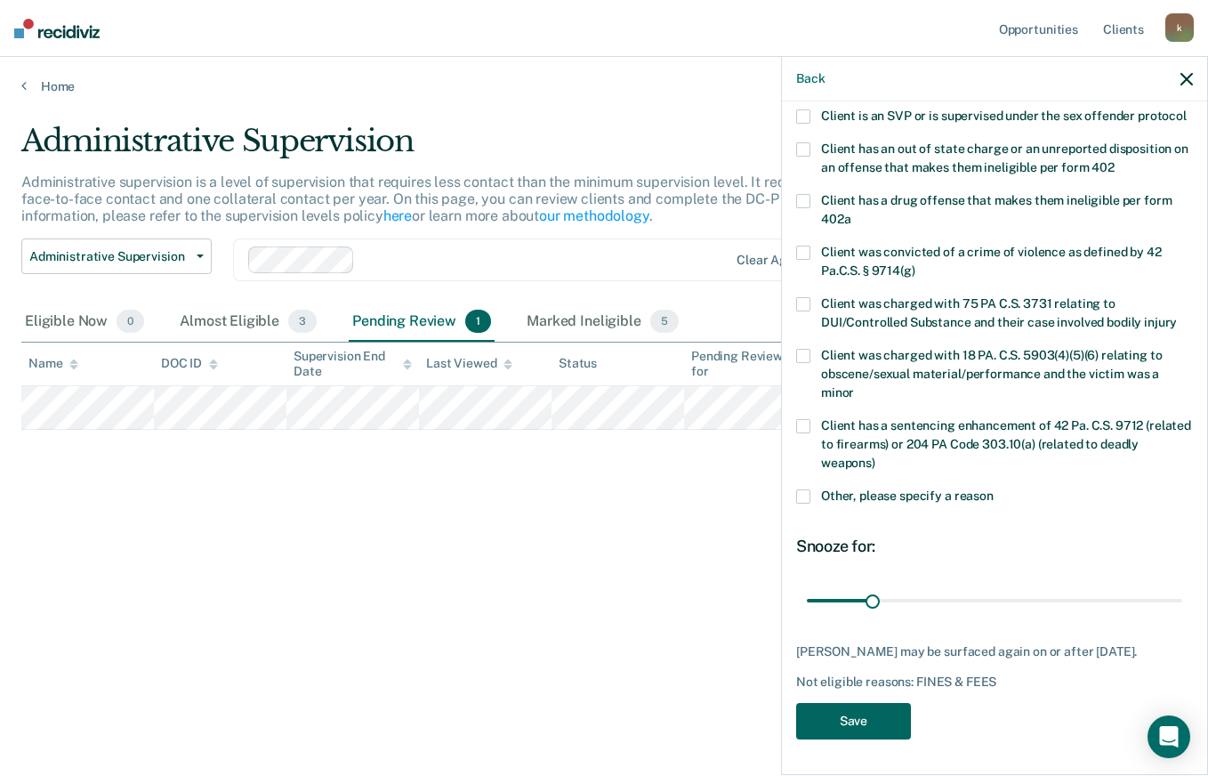
click at [877, 723] on button "Save" at bounding box center [853, 721] width 115 height 36
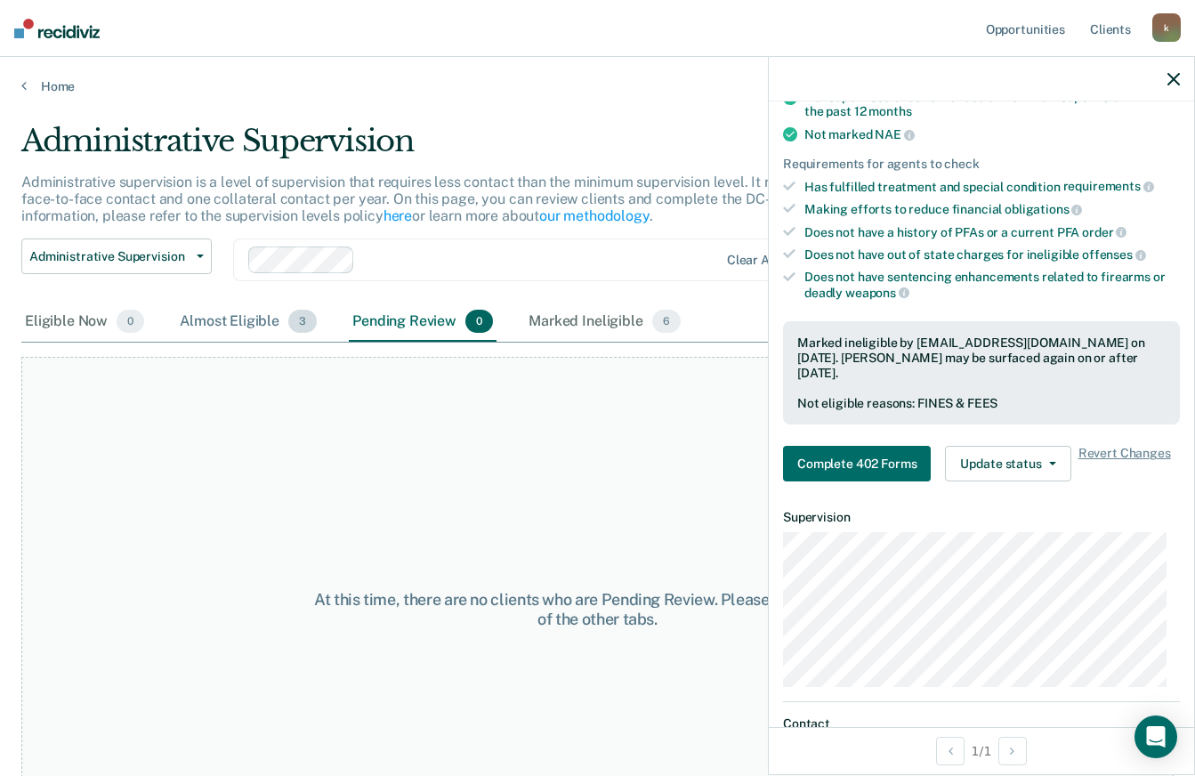
click at [207, 325] on div "Almost Eligible 3" at bounding box center [248, 321] width 144 height 39
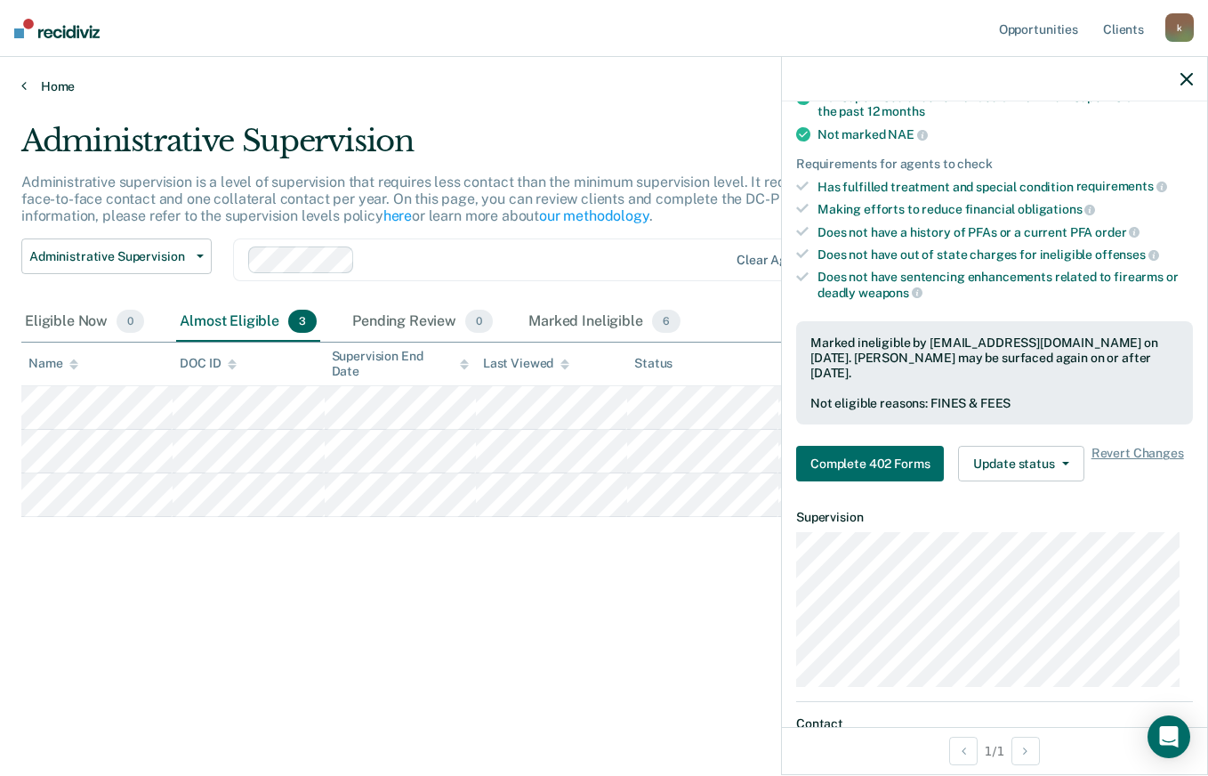
click at [60, 84] on link "Home" at bounding box center [603, 86] width 1165 height 16
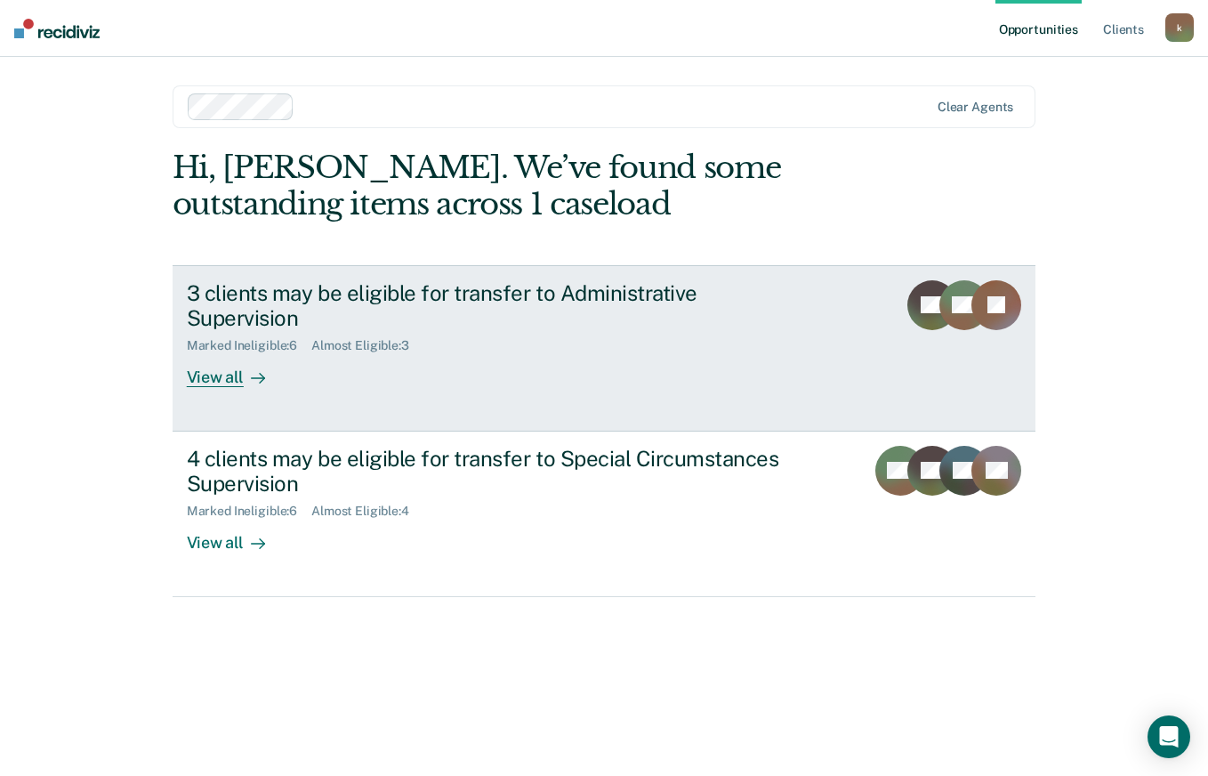
click at [502, 372] on link "3 clients may be eligible for transfer to Administrative Supervision Marked Ine…" at bounding box center [605, 348] width 864 height 166
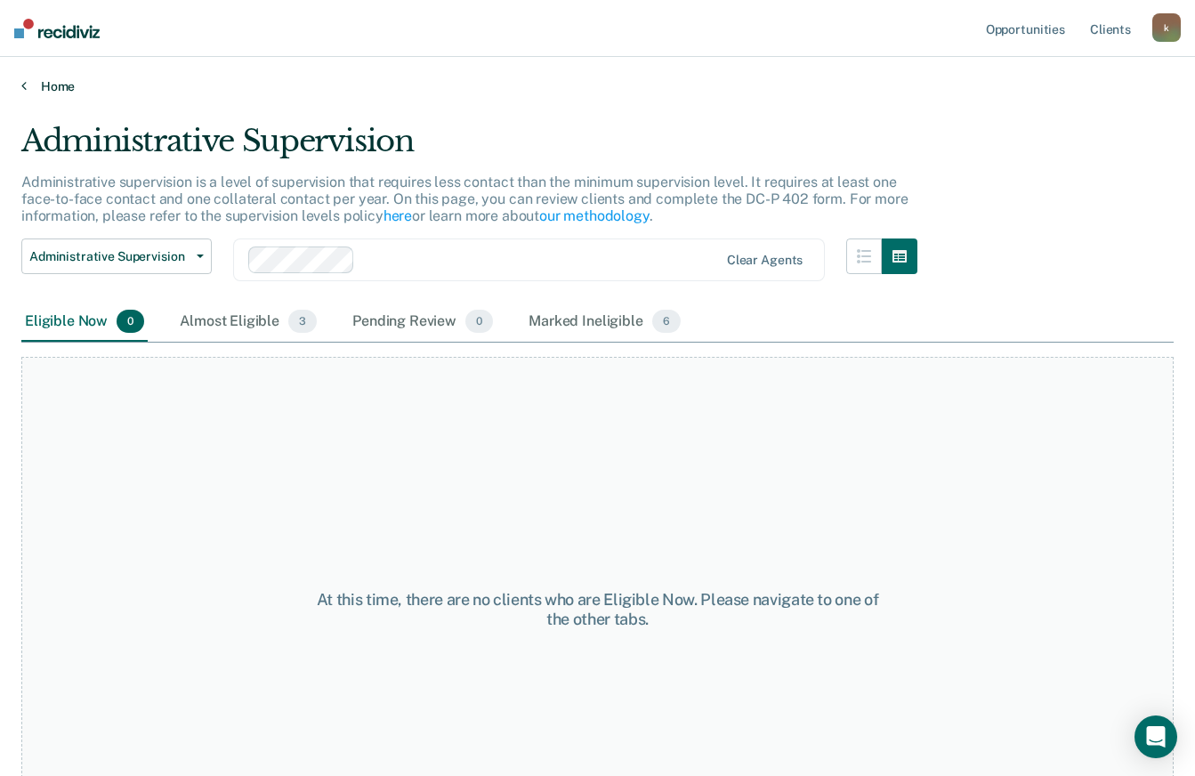
click at [40, 81] on link "Home" at bounding box center [597, 86] width 1152 height 16
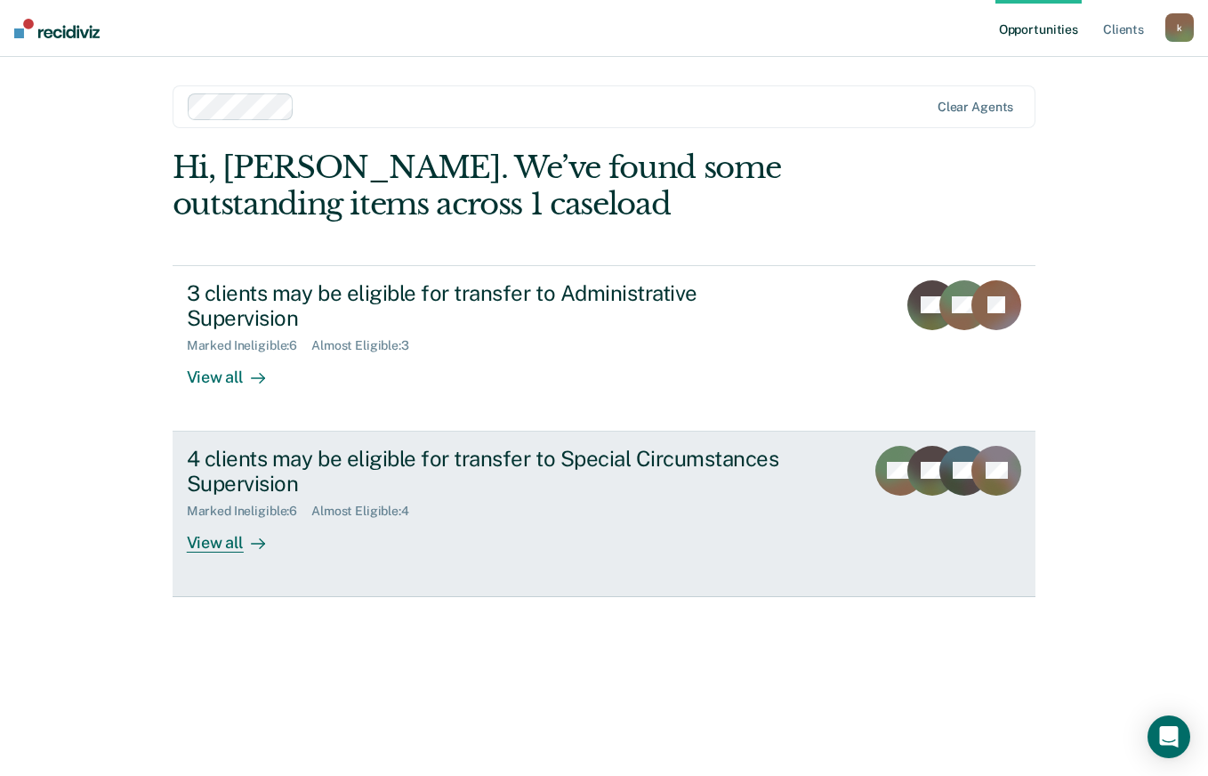
click at [323, 451] on div "4 clients may be eligible for transfer to Special Circumstances Supervision" at bounding box center [499, 472] width 624 height 52
